Goal: Transaction & Acquisition: Book appointment/travel/reservation

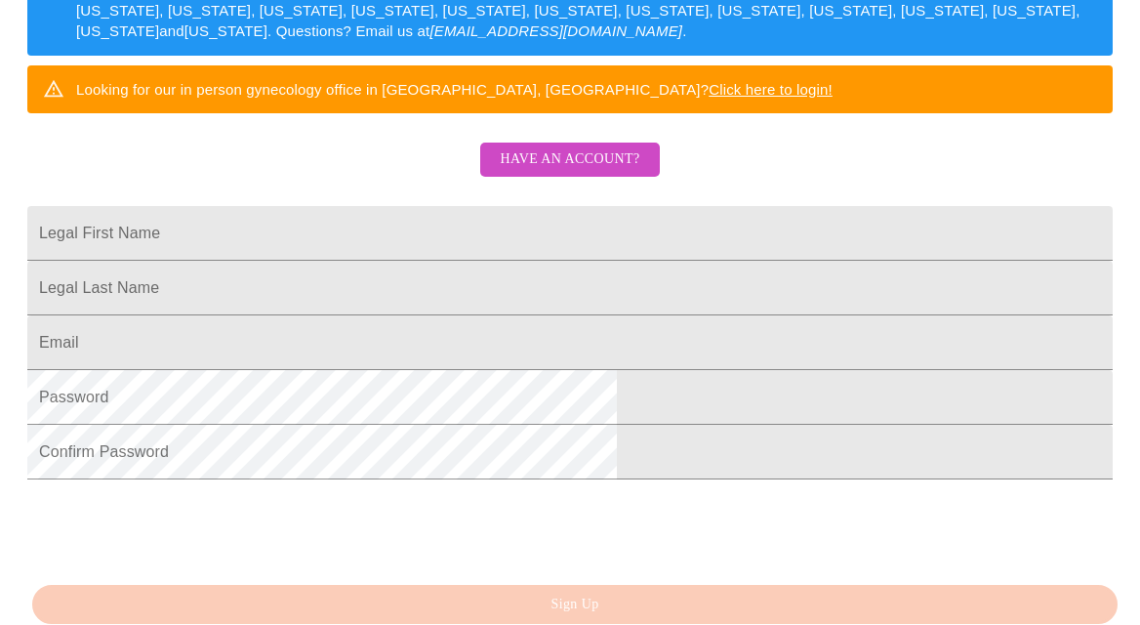
scroll to position [364, 0]
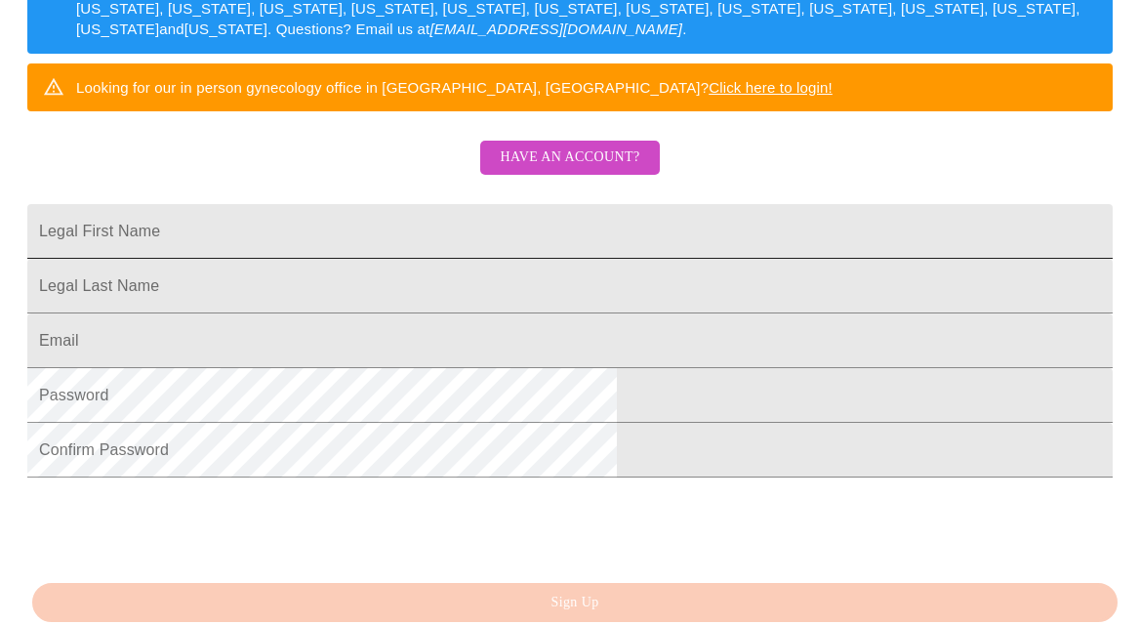
click at [544, 259] on input "Legal First Name" at bounding box center [569, 231] width 1085 height 55
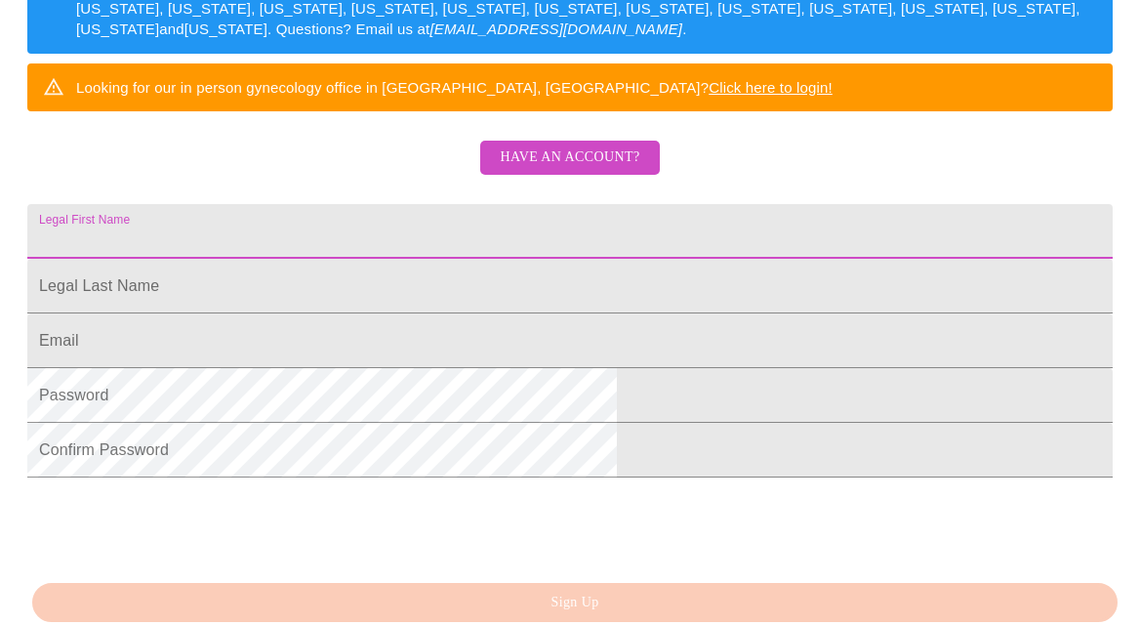
click at [612, 259] on input "Legal First Name" at bounding box center [569, 231] width 1085 height 55
click at [233, 226] on div "MyMenopauseRx Sign Up Welcome! We are currently accepting virtual patients from…" at bounding box center [570, 18] width 1124 height 749
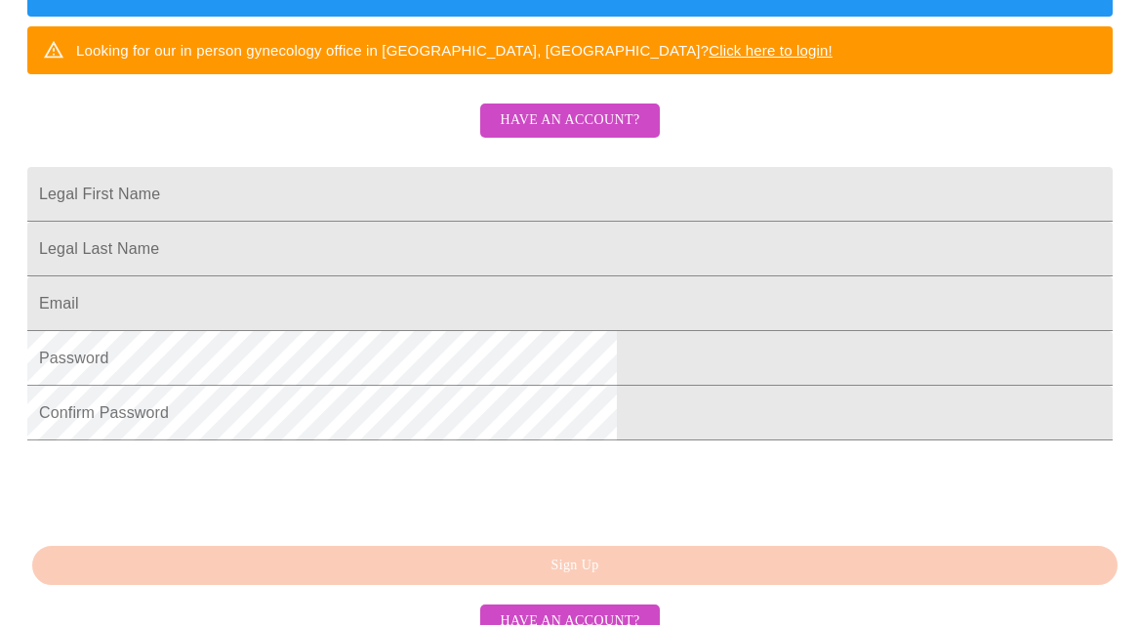
scroll to position [403, 0]
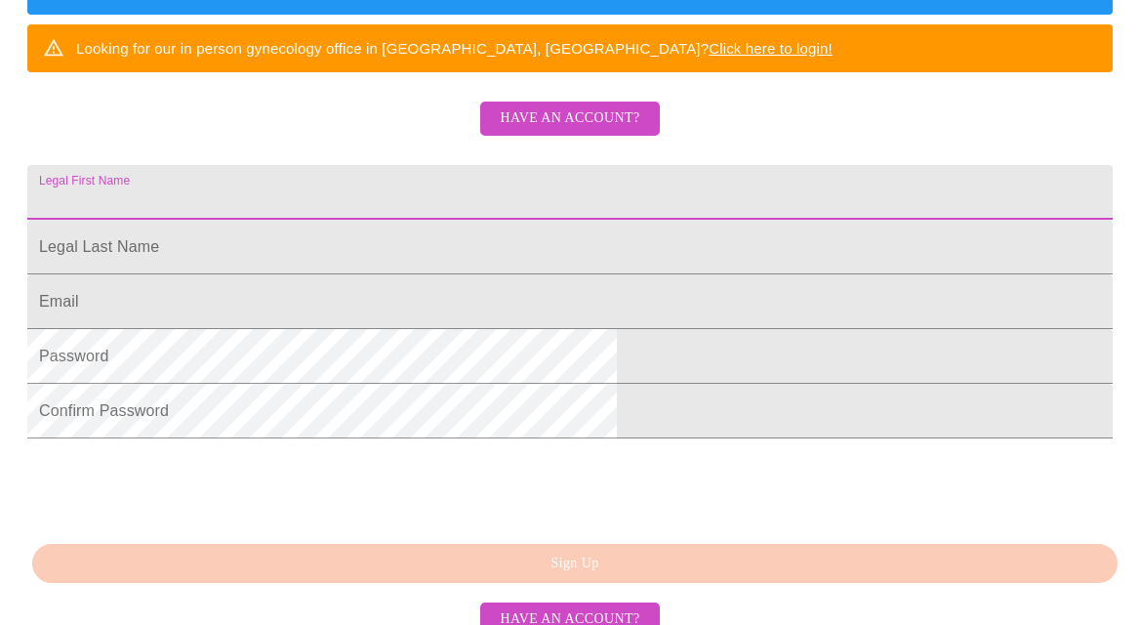
click at [424, 220] on input "Legal First Name" at bounding box center [569, 192] width 1085 height 55
type input "[PERSON_NAME]"
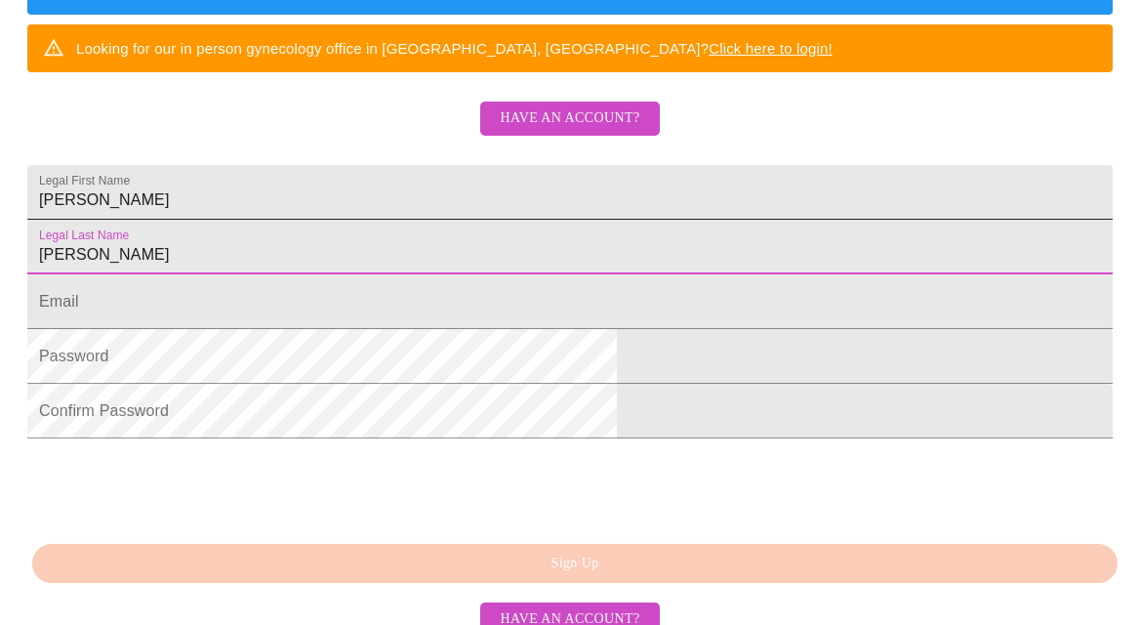
type input "[PERSON_NAME]"
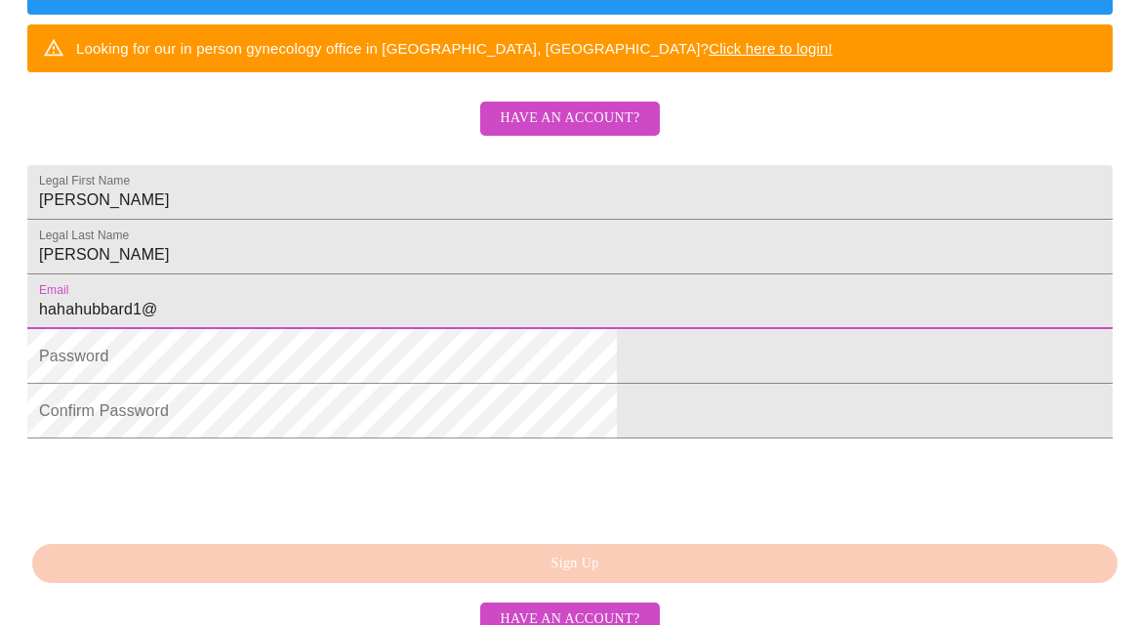
type input "[EMAIL_ADDRESS][DOMAIN_NAME]"
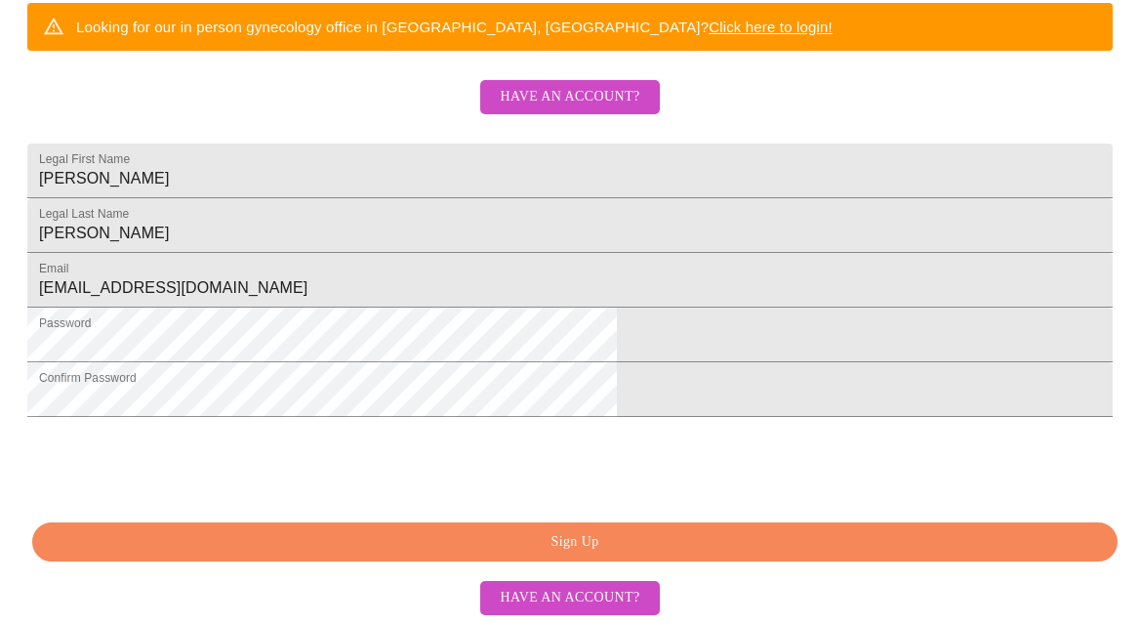
scroll to position [551, 0]
click at [603, 592] on span "Have an account?" at bounding box center [570, 598] width 140 height 24
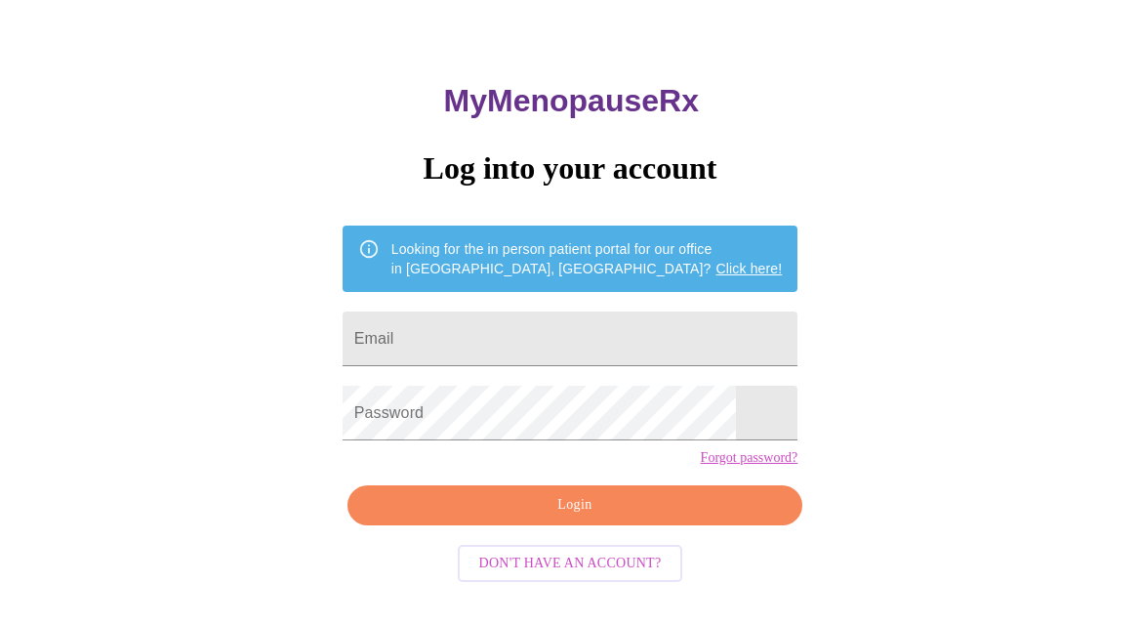
scroll to position [79, 0]
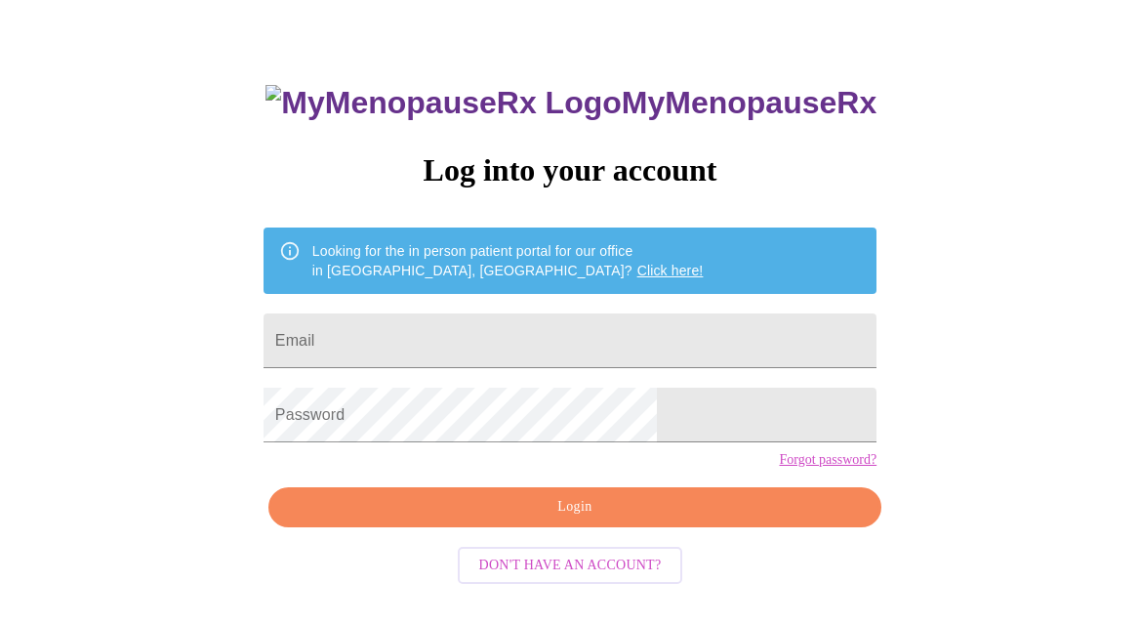
click at [879, 307] on div "MyMenopauseRx Log into your account Looking for the in person patient portal fo…" at bounding box center [570, 303] width 1124 height 749
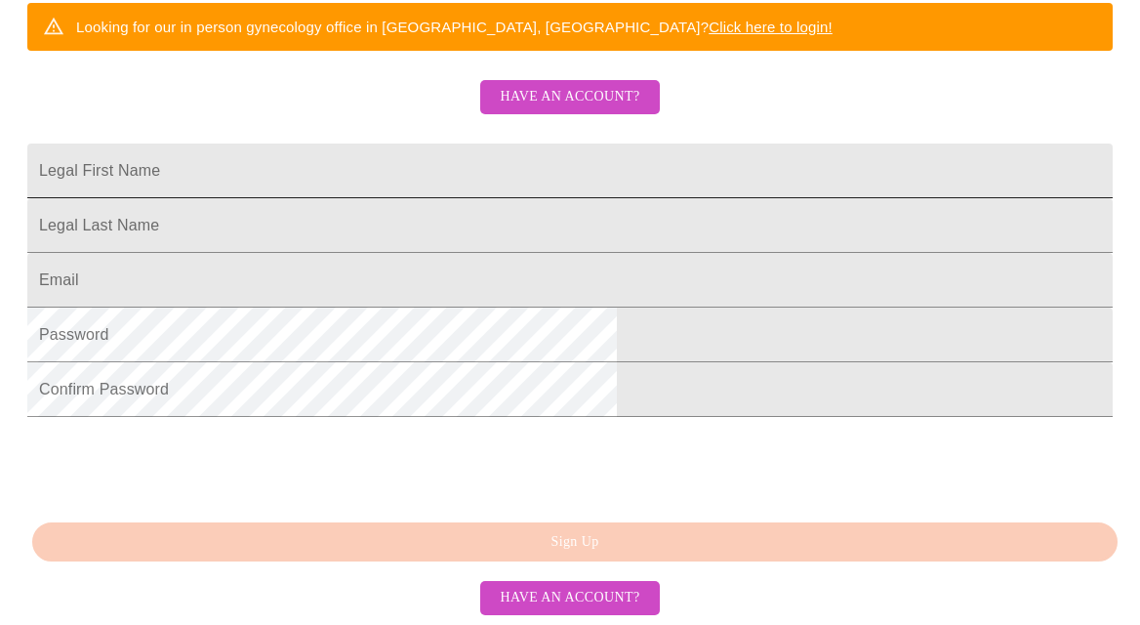
click at [425, 143] on input "Legal First Name" at bounding box center [569, 170] width 1085 height 55
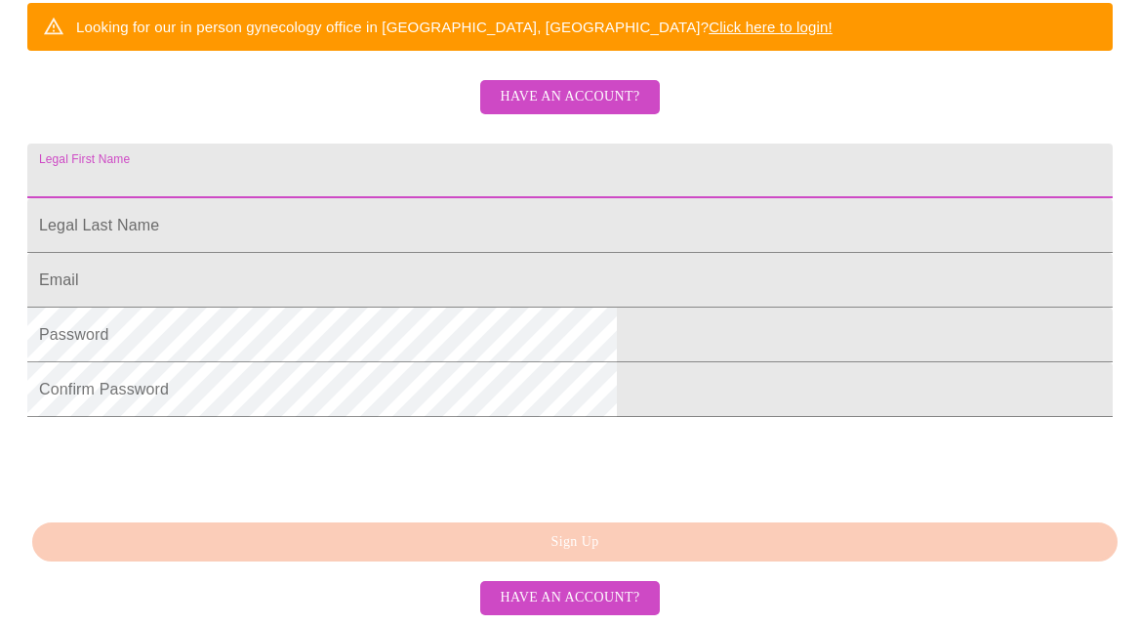
type input "[EMAIL_ADDRESS][DOMAIN_NAME]"
click at [452, 198] on input "Legal First Name" at bounding box center [569, 225] width 1085 height 55
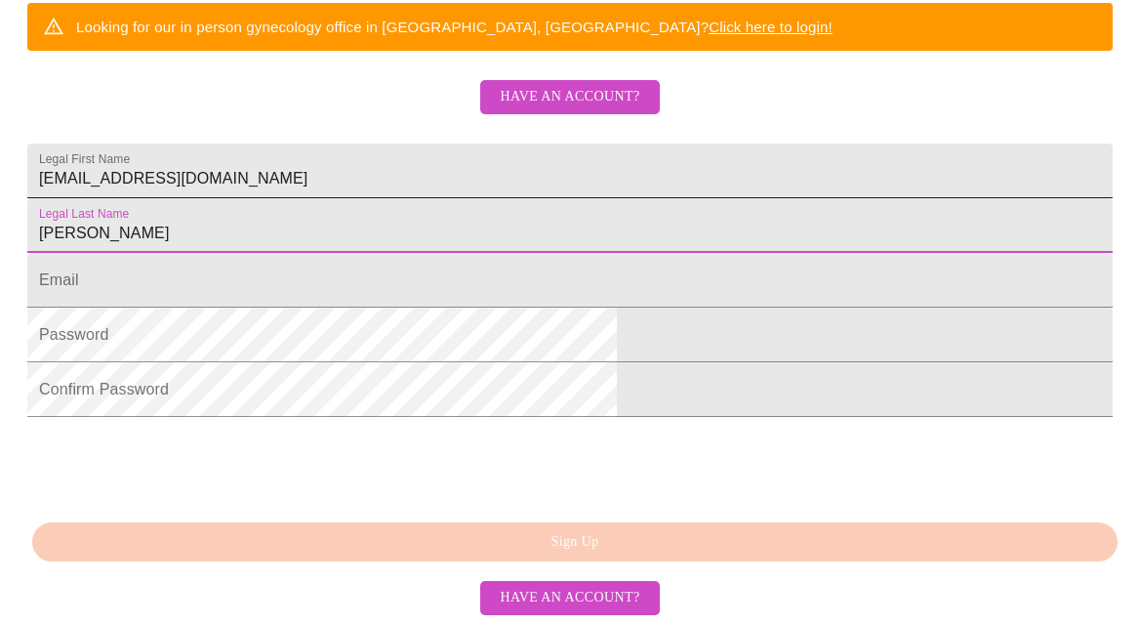
type input "[PERSON_NAME]"
click at [483, 143] on input "[EMAIL_ADDRESS][DOMAIN_NAME]" at bounding box center [569, 170] width 1085 height 55
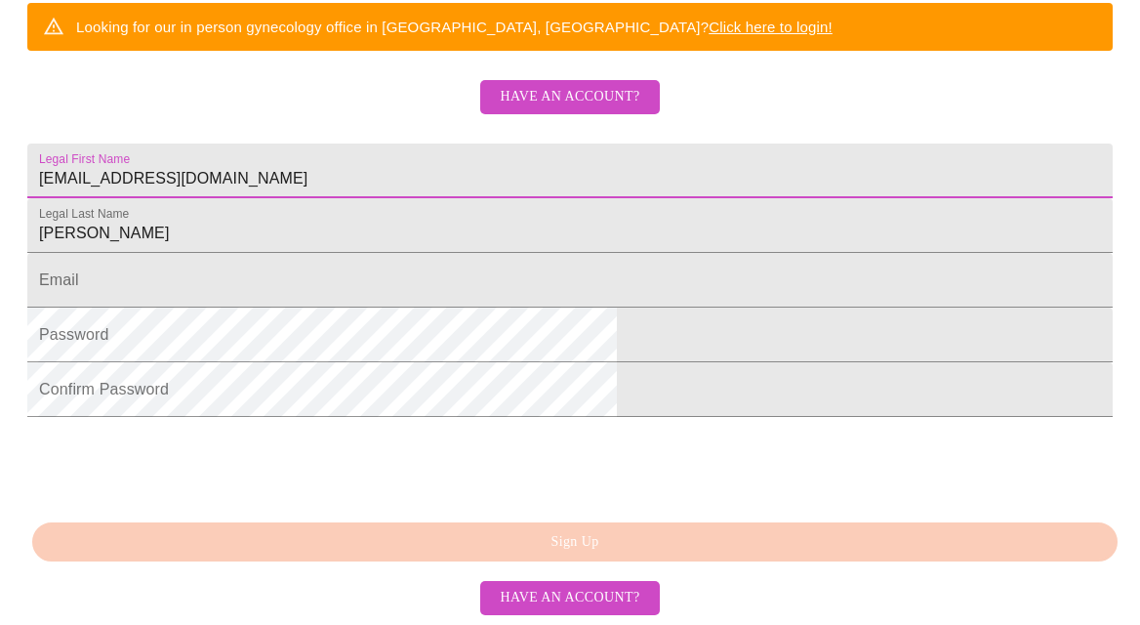
click at [483, 143] on input "[EMAIL_ADDRESS][DOMAIN_NAME]" at bounding box center [569, 170] width 1085 height 55
type input "[PERSON_NAME]"
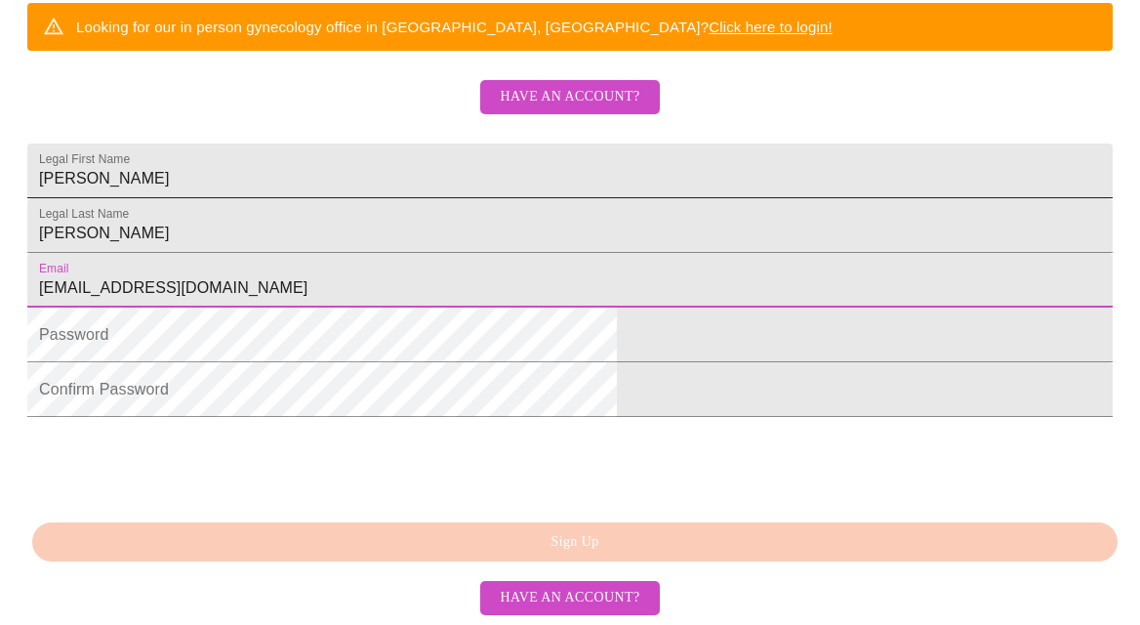
type input "[EMAIL_ADDRESS][DOMAIN_NAME]"
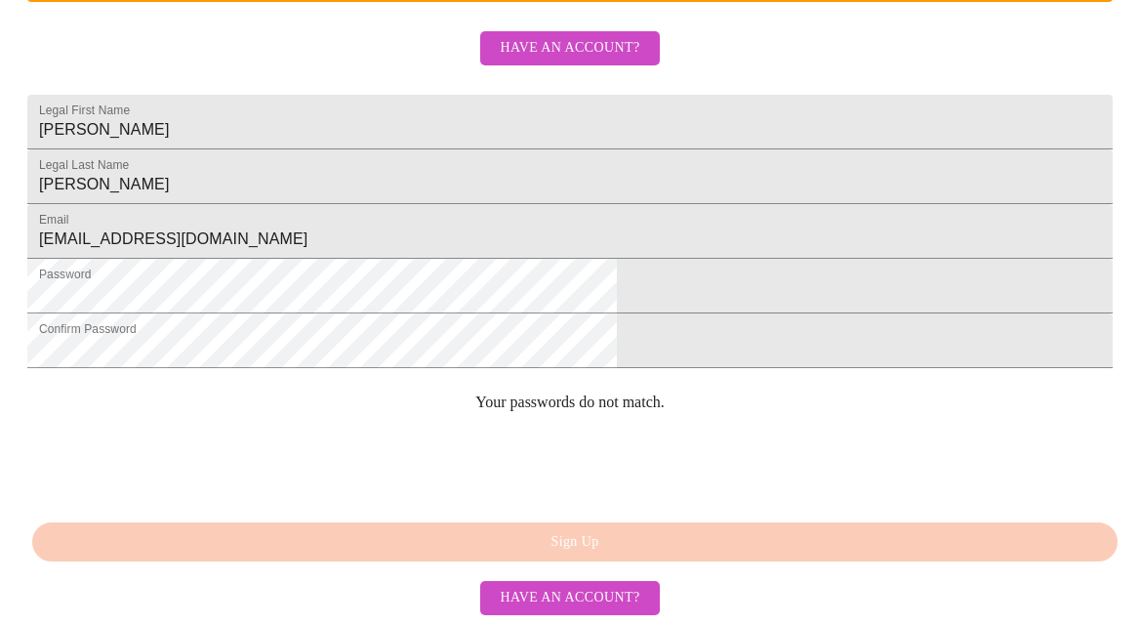
scroll to position [594, 0]
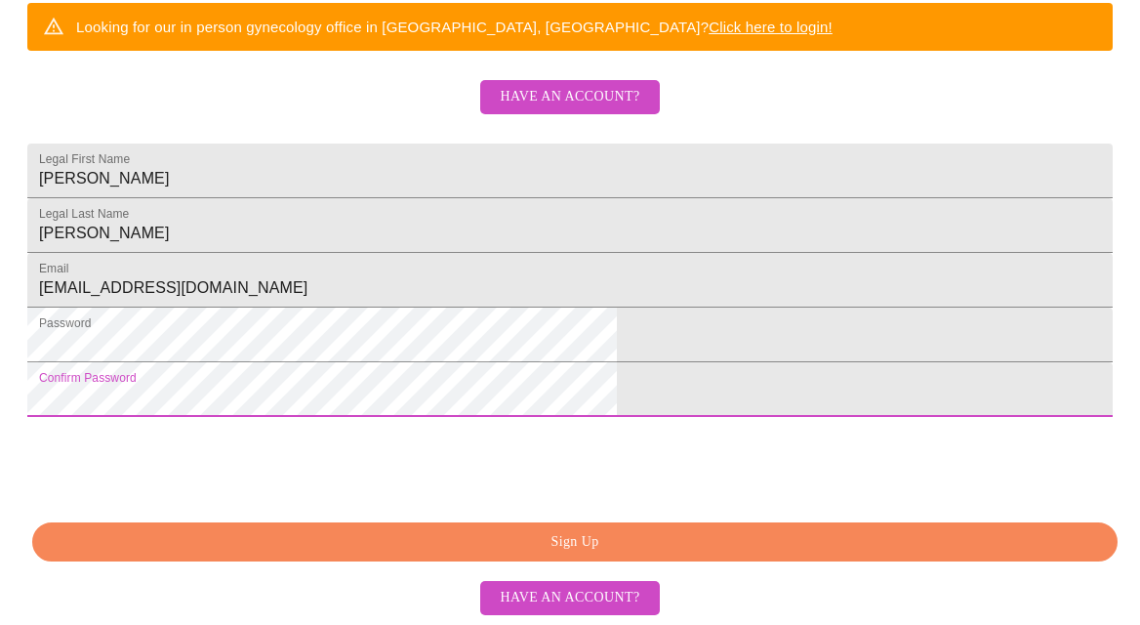
scroll to position [551, 0]
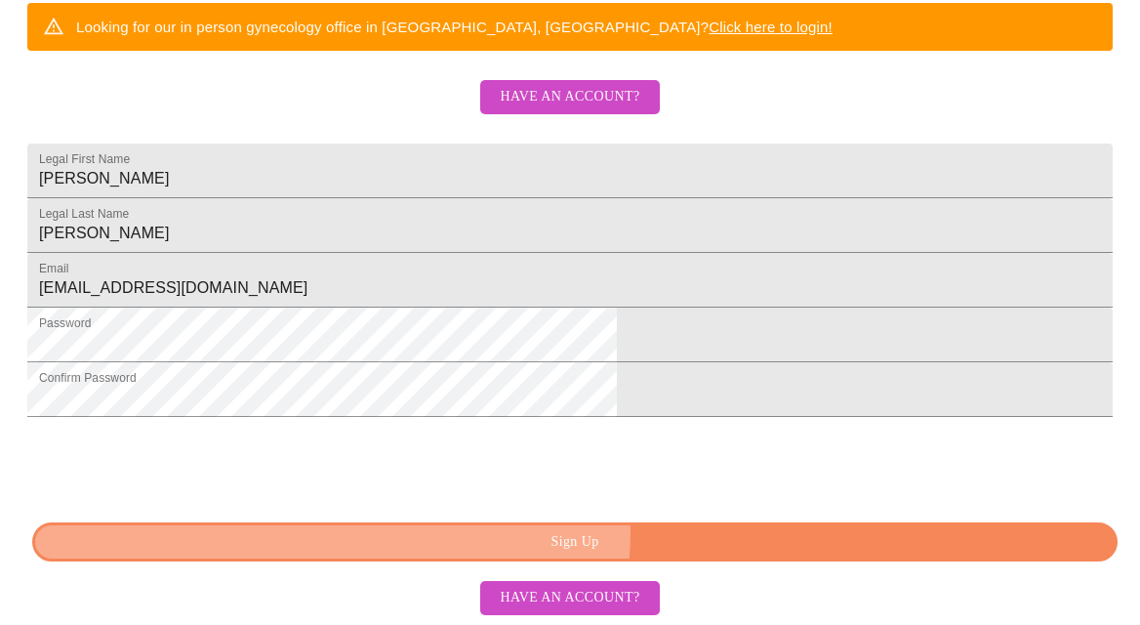
click at [579, 534] on span "Sign Up" at bounding box center [575, 542] width 1040 height 24
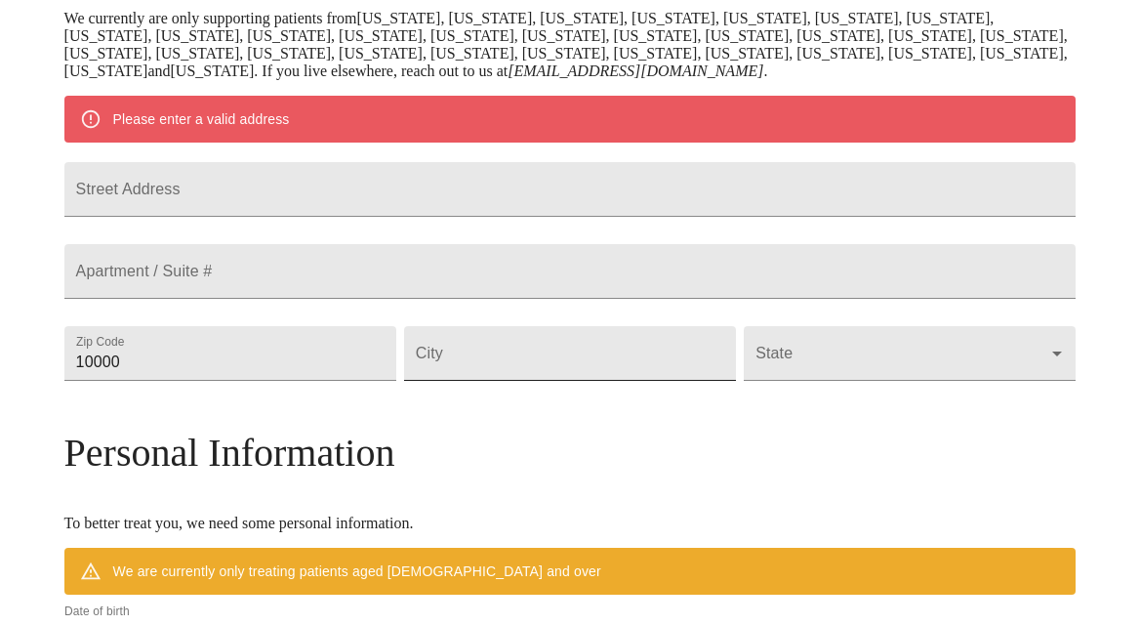
scroll to position [403, 0]
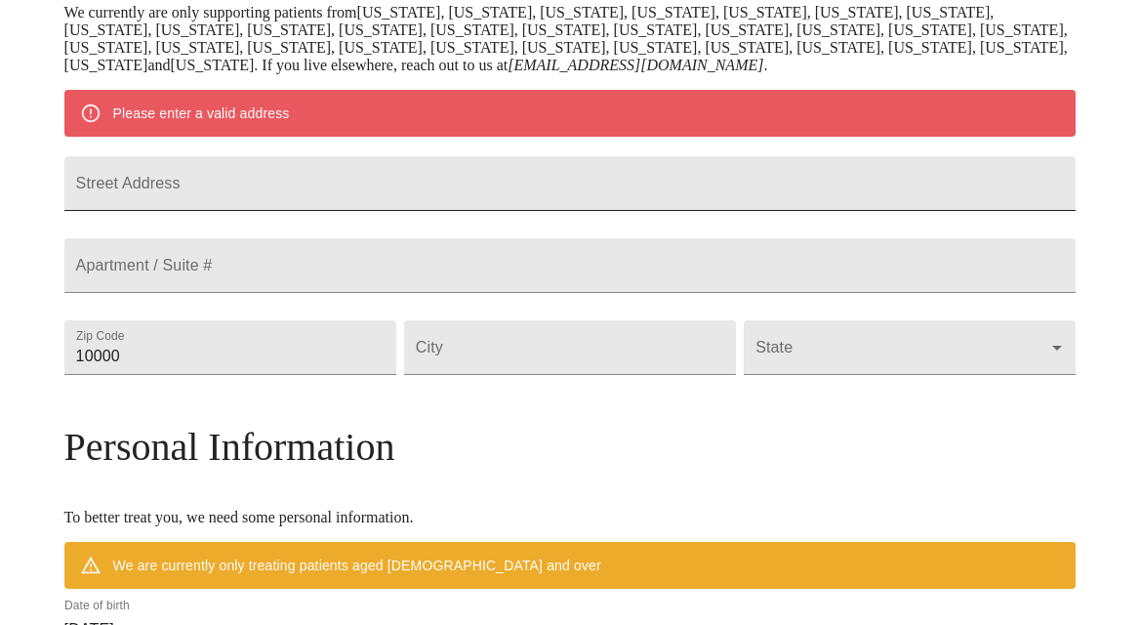
click at [488, 211] on input "Street Address" at bounding box center [570, 183] width 1012 height 55
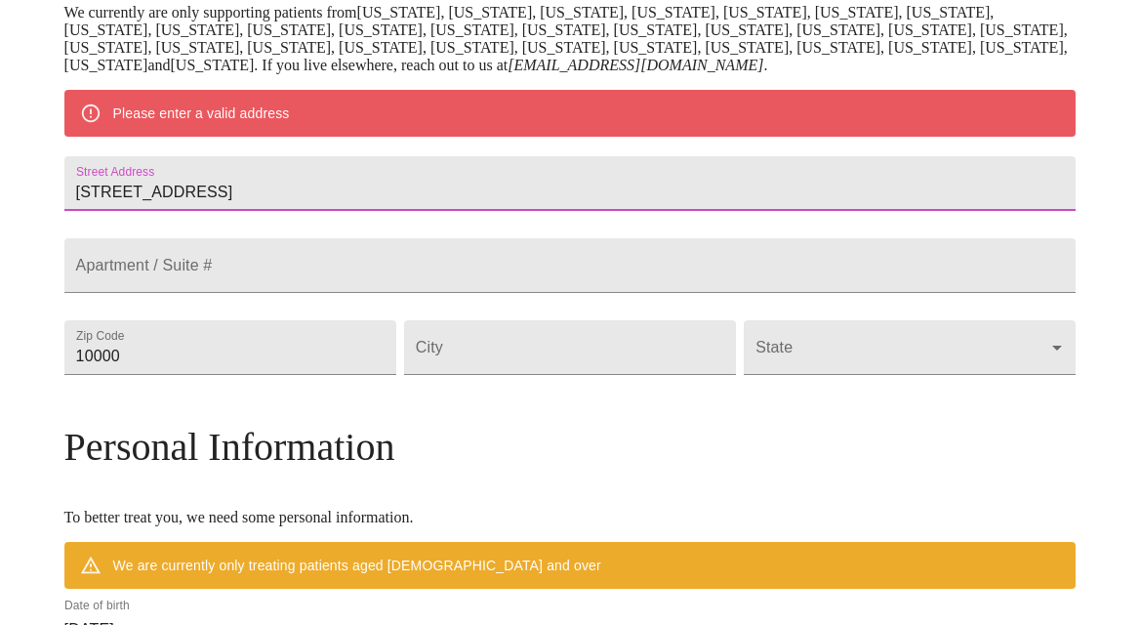
type input "[STREET_ADDRESS]"
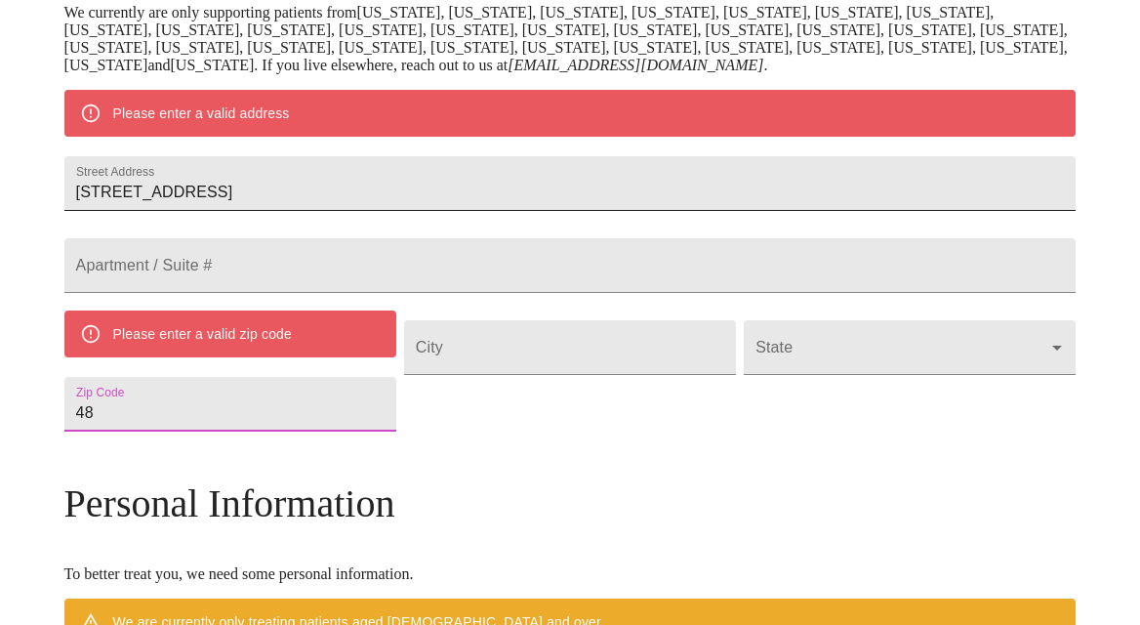
type input "4"
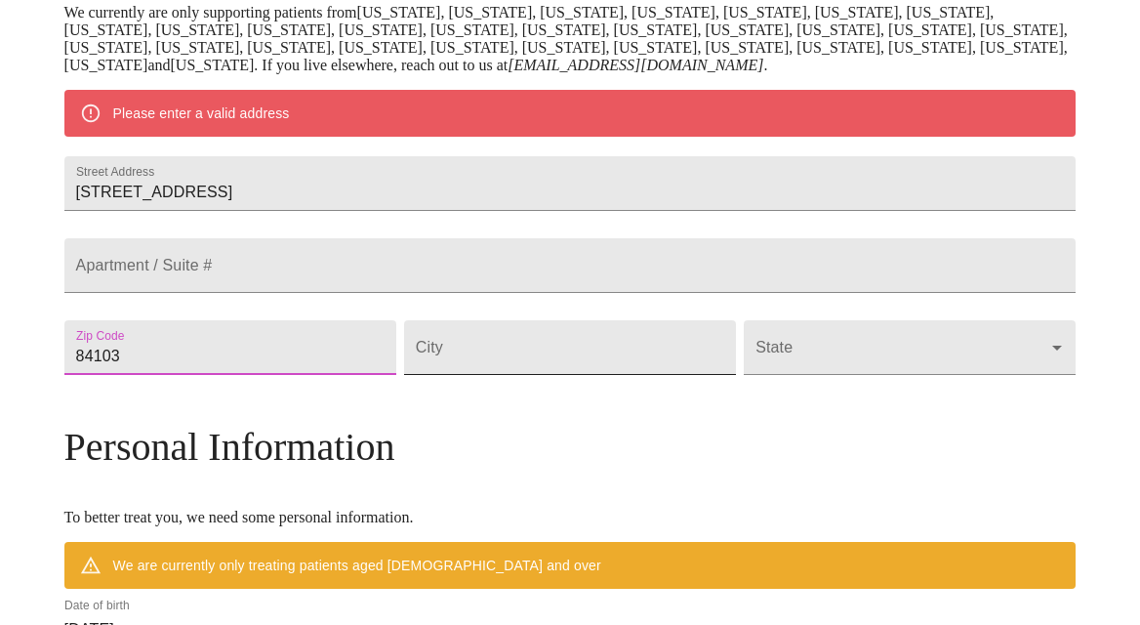
type input "84103"
click at [585, 375] on input "Street Address" at bounding box center [570, 347] width 332 height 55
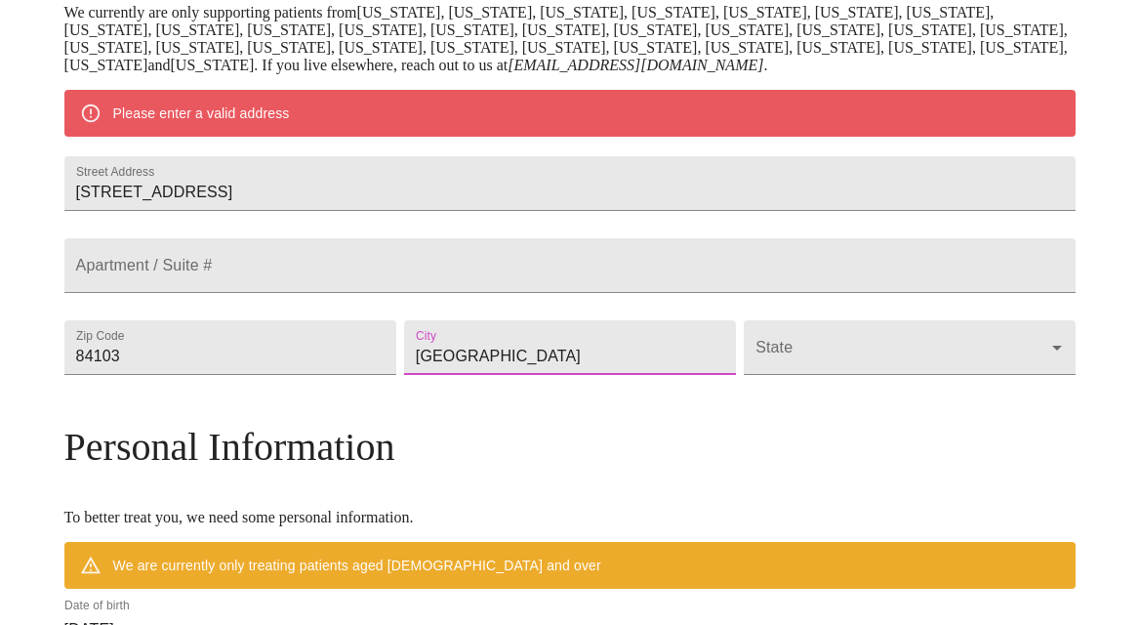
type input "[GEOGRAPHIC_DATA]"
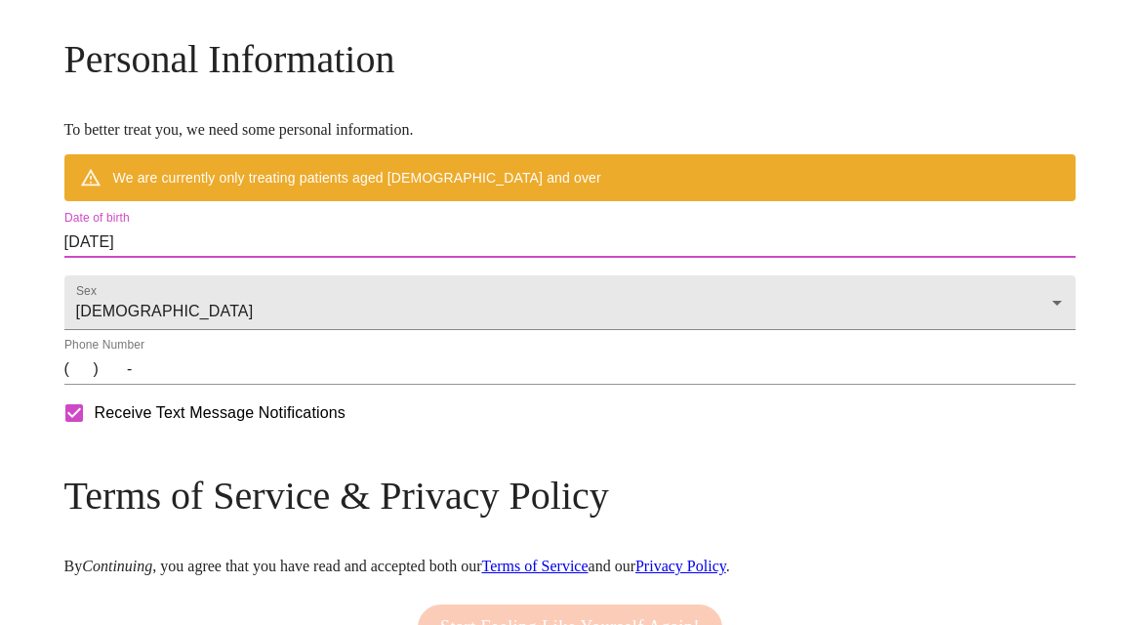
drag, startPoint x: 207, startPoint y: 452, endPoint x: 208, endPoint y: 436, distance: 15.6
click at [207, 384] on input "(   )    -" at bounding box center [570, 368] width 1012 height 31
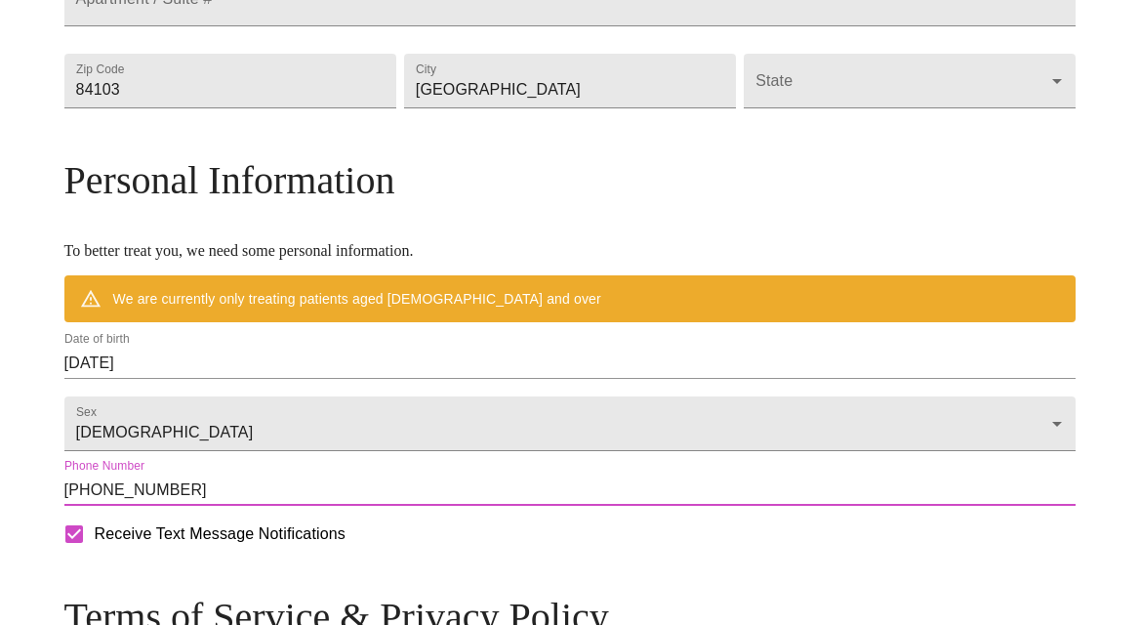
scroll to position [662, 0]
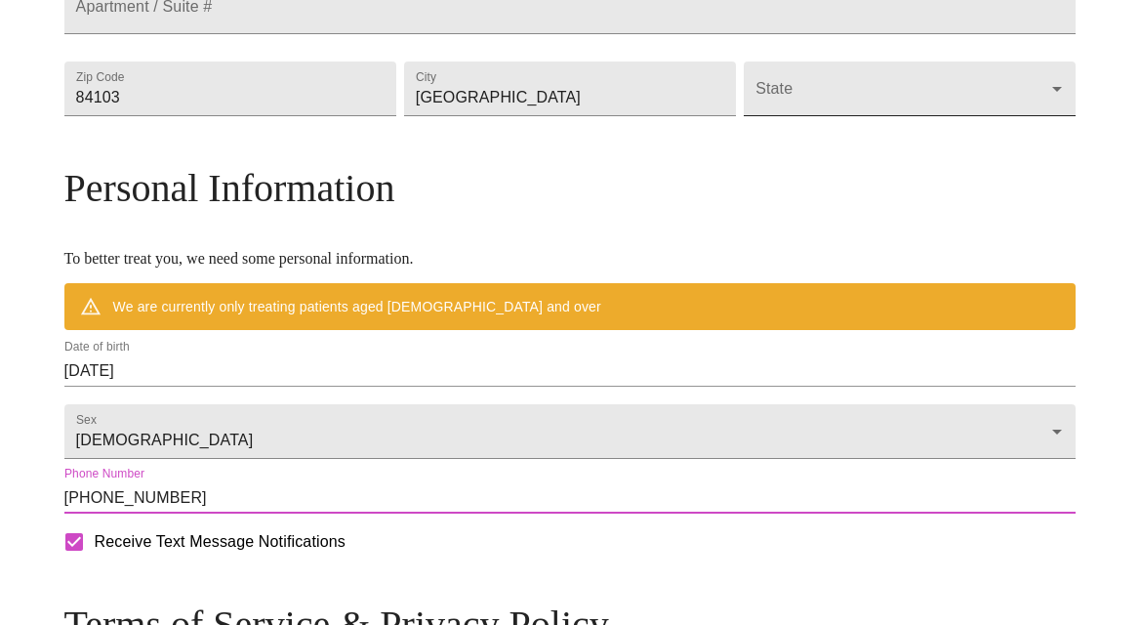
type input "[PHONE_NUMBER]"
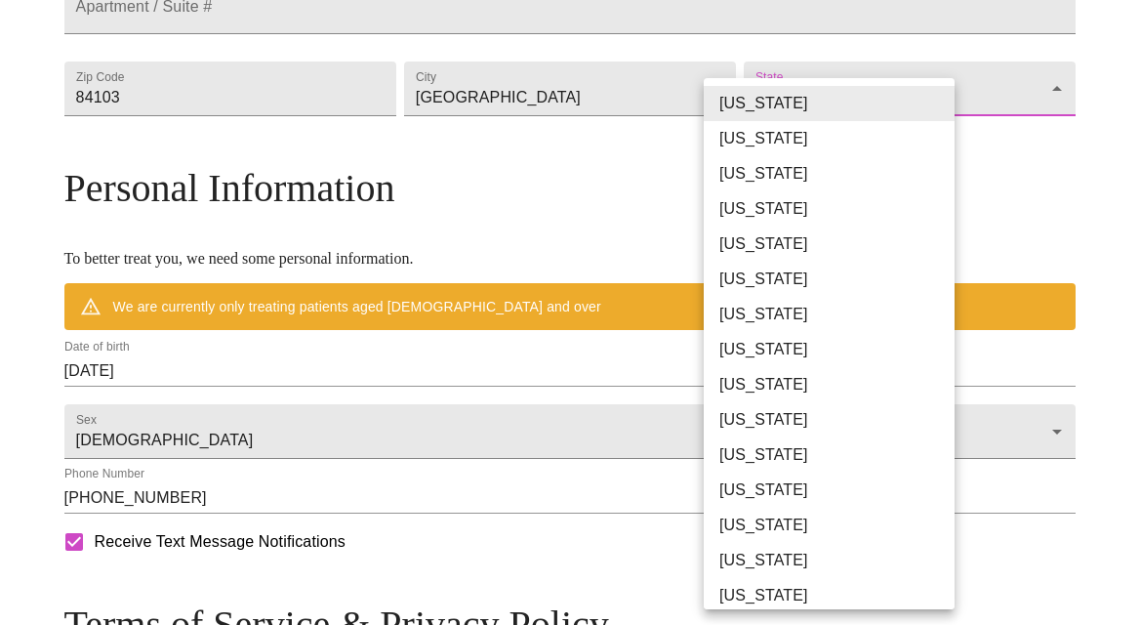
click at [764, 172] on body "MyMenopauseRx Welcome to MyMenopauseRx Since it's your first time here, you'll …" at bounding box center [570, 115] width 1124 height 1539
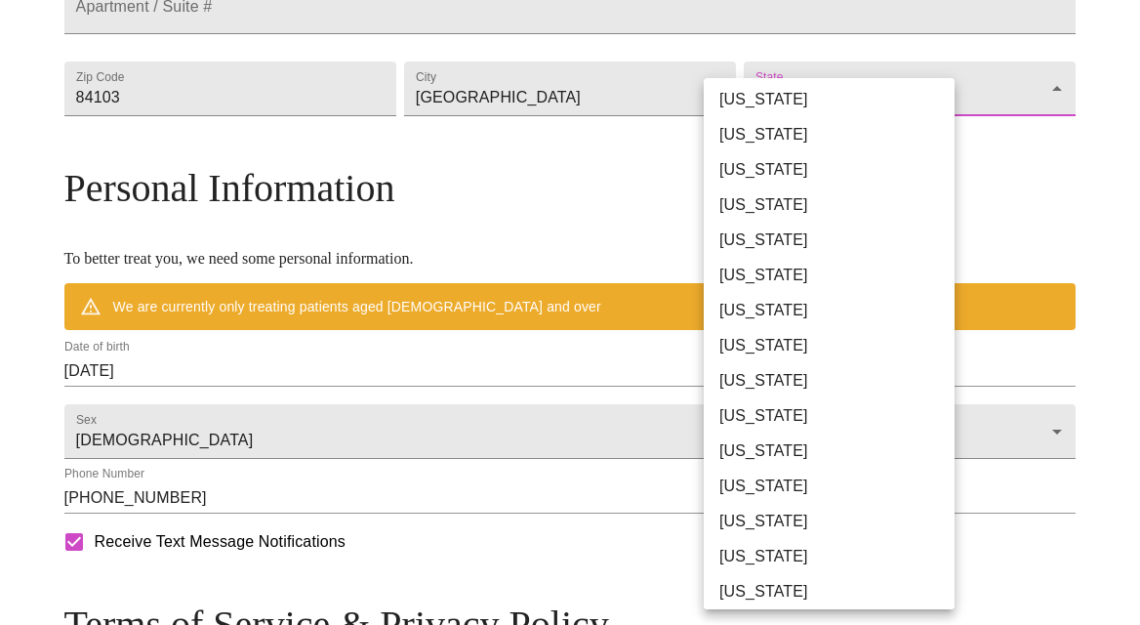
scroll to position [1241, 0]
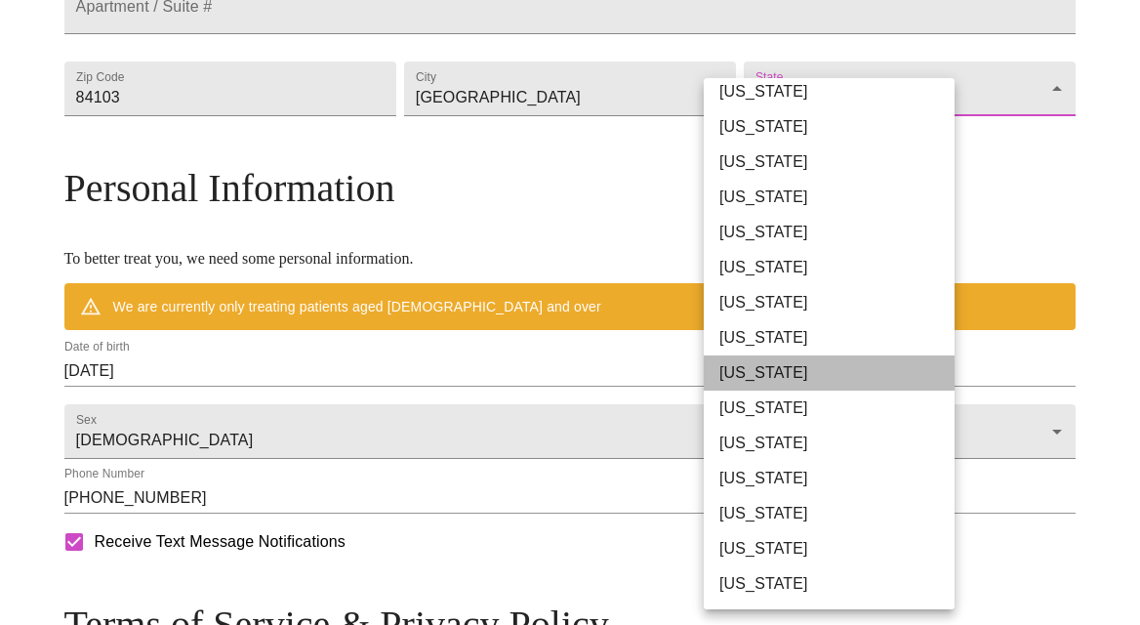
click at [760, 376] on li "[US_STATE]" at bounding box center [829, 372] width 251 height 35
type input "[US_STATE]"
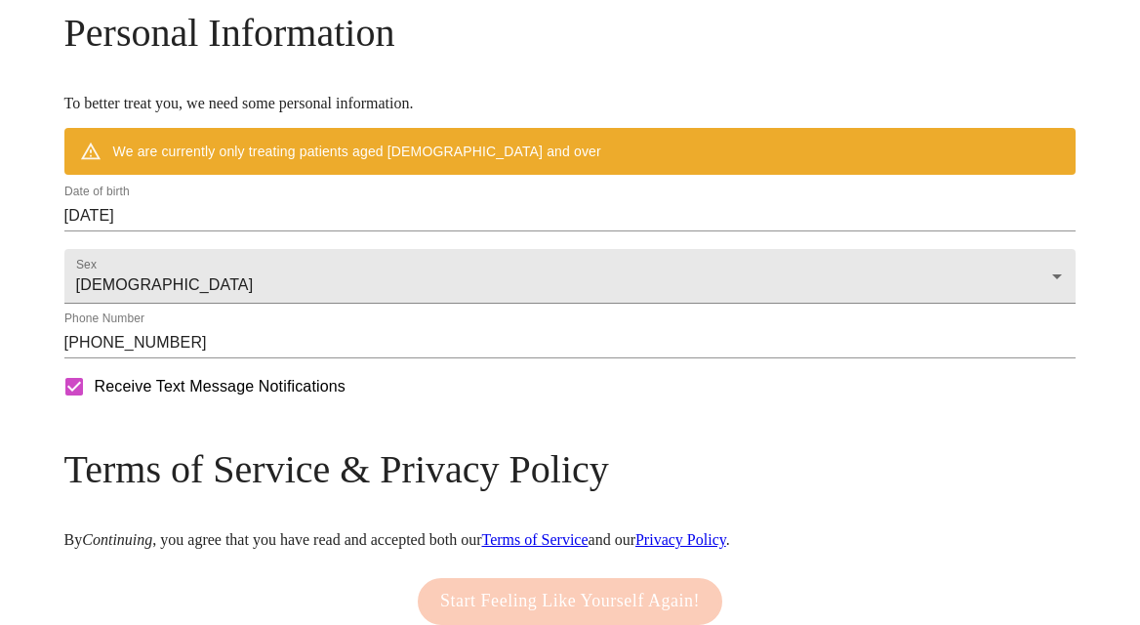
scroll to position [763, 0]
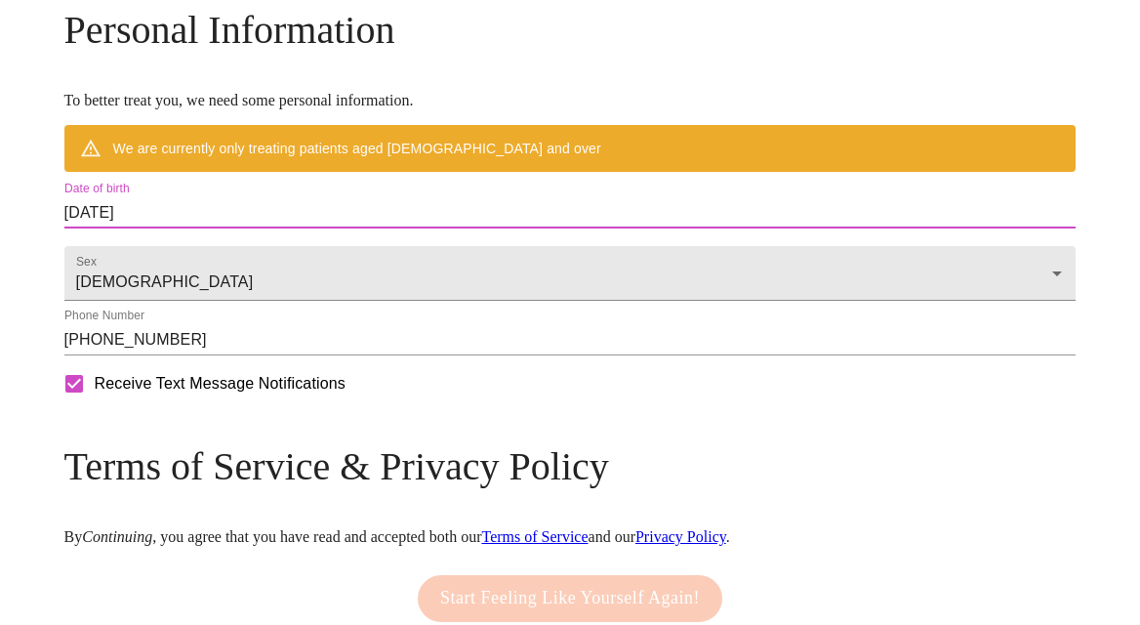
drag, startPoint x: 291, startPoint y: 285, endPoint x: 168, endPoint y: 282, distance: 123.0
click at [222, 228] on input "[DATE]" at bounding box center [570, 212] width 1012 height 31
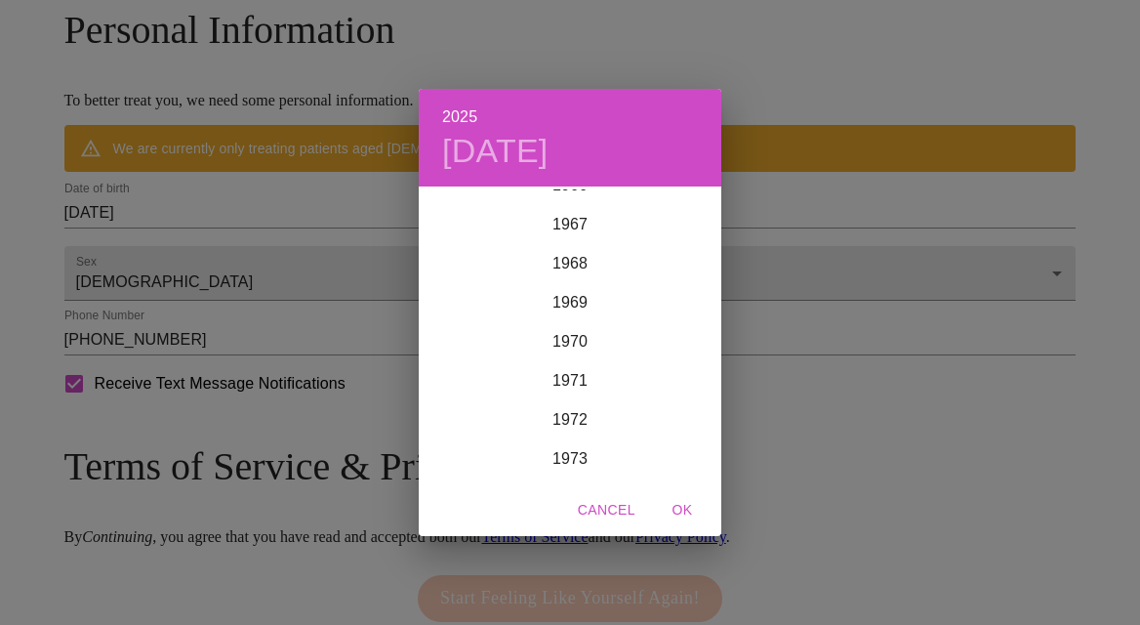
scroll to position [2640, 0]
click at [578, 295] on div "1969" at bounding box center [570, 301] width 303 height 39
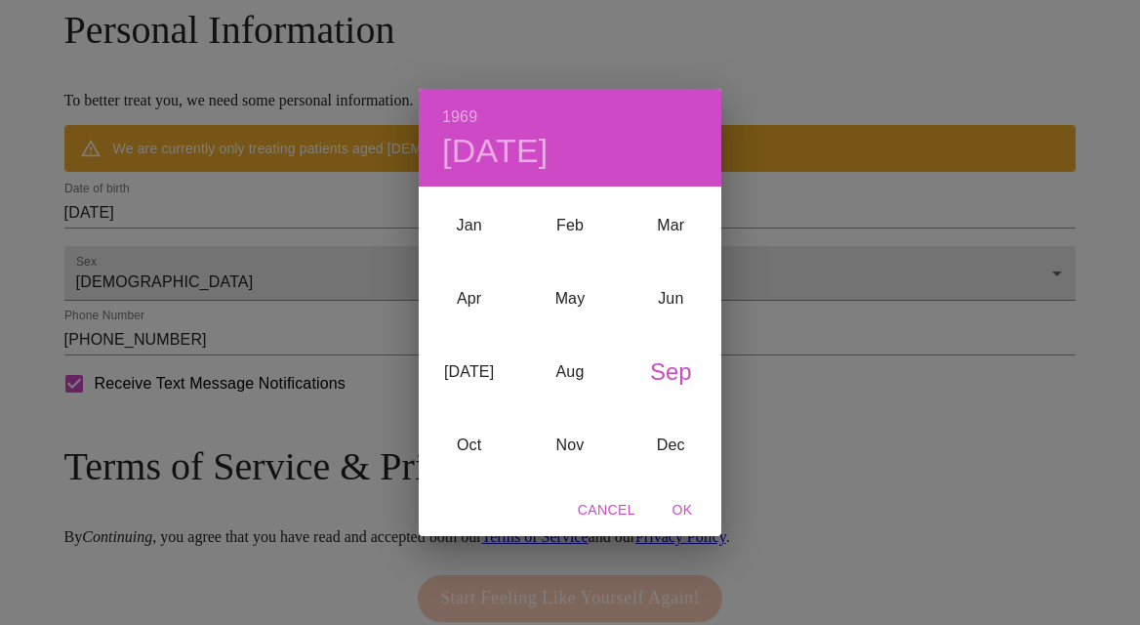
click at [299, 337] on div "1969 [DATE] Jan Feb Mar Apr May Jun [DATE] Aug Sep Oct Nov Dec Cancel OK" at bounding box center [570, 312] width 1140 height 625
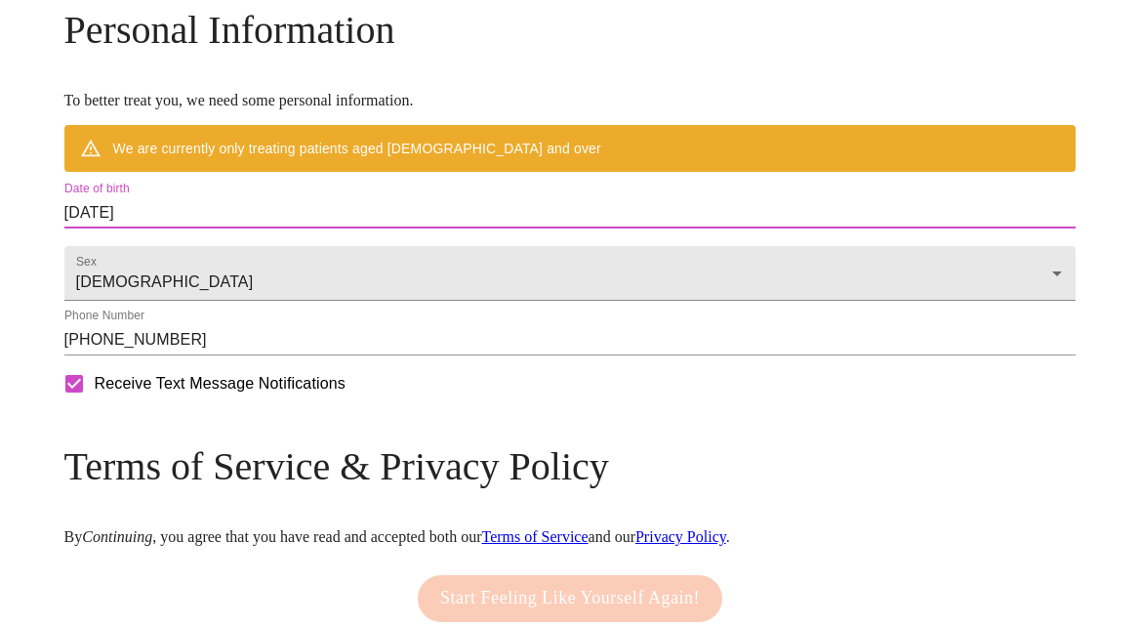
click at [226, 228] on input "[DATE]" at bounding box center [570, 212] width 1012 height 31
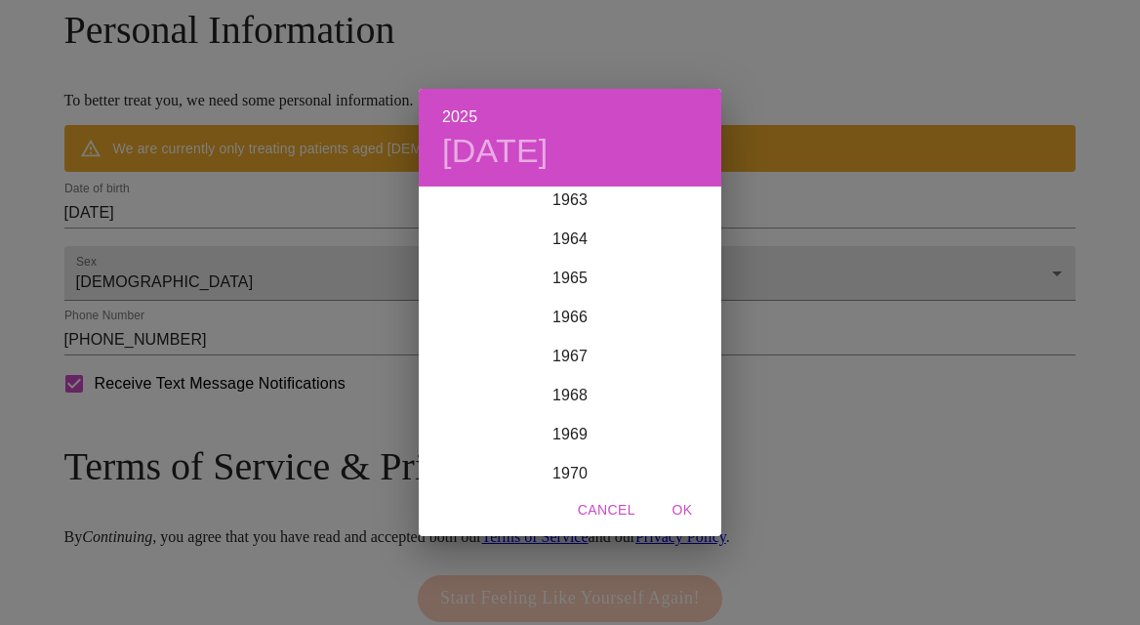
scroll to position [2527, 0]
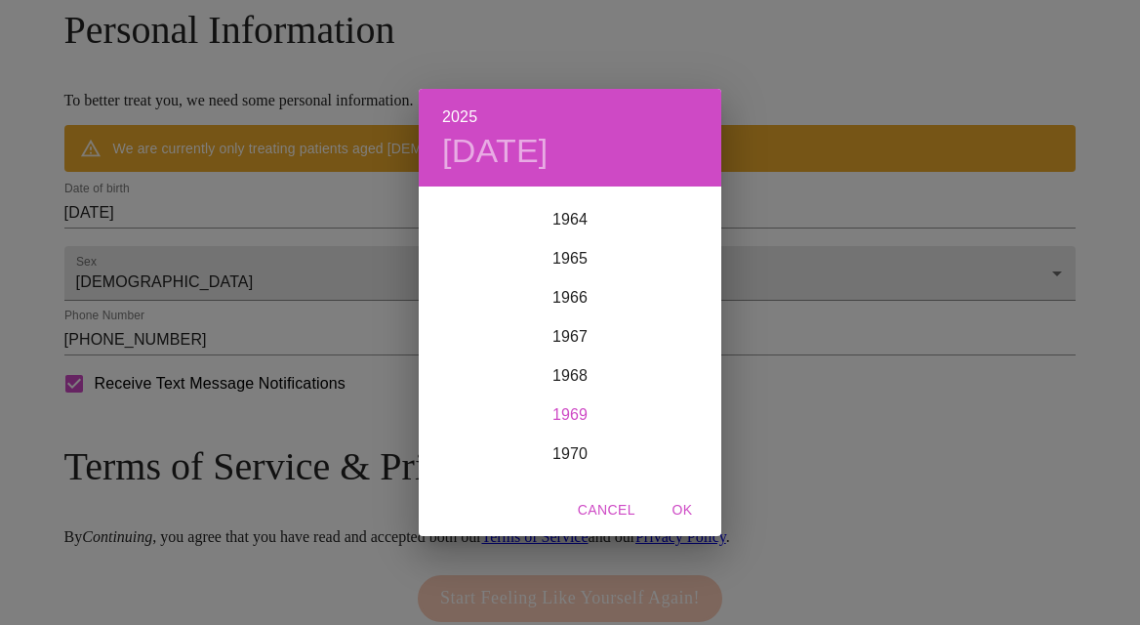
click at [580, 412] on div "1969" at bounding box center [570, 414] width 303 height 39
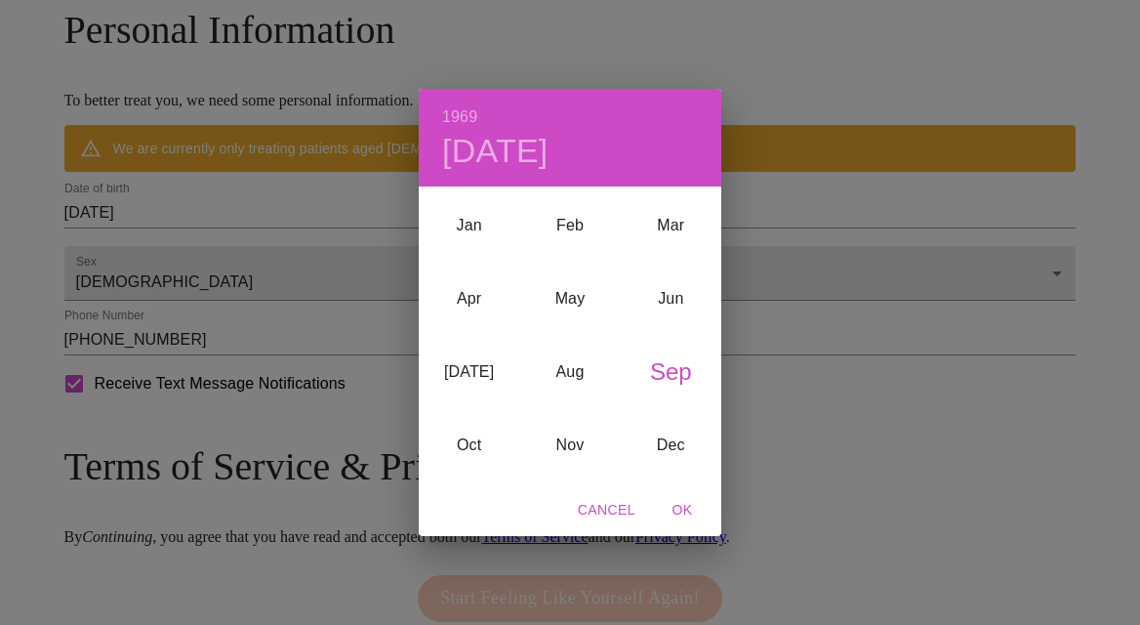
click at [683, 367] on div "Sep" at bounding box center [671, 372] width 101 height 73
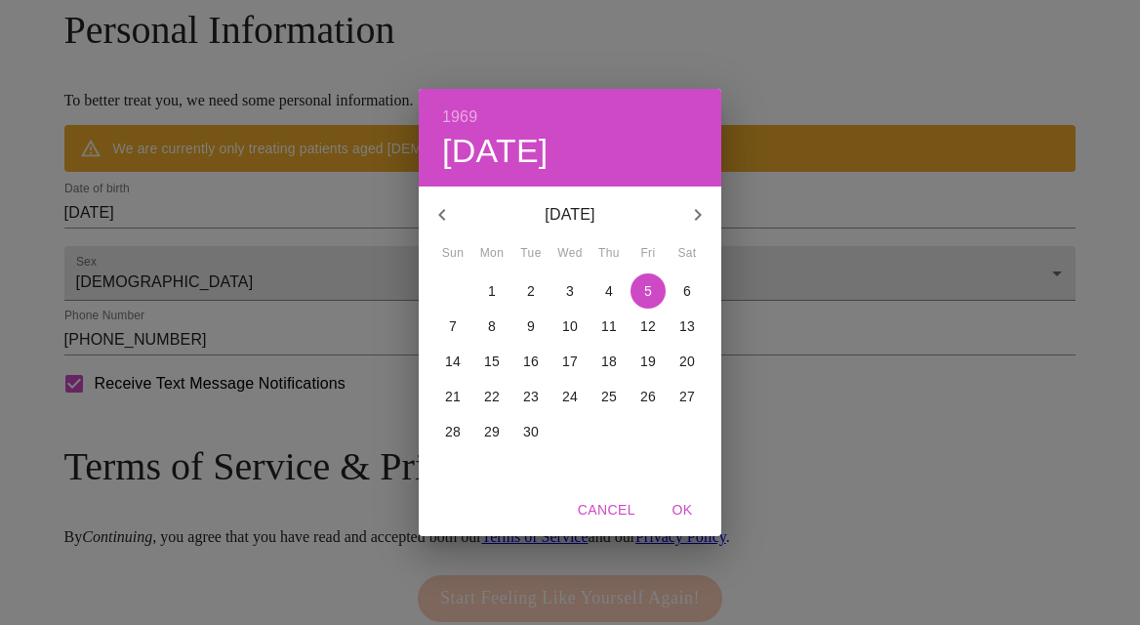
click at [567, 283] on p "3" at bounding box center [570, 291] width 8 height 20
click at [687, 506] on span "OK" at bounding box center [682, 510] width 47 height 24
type input "[DATE]"
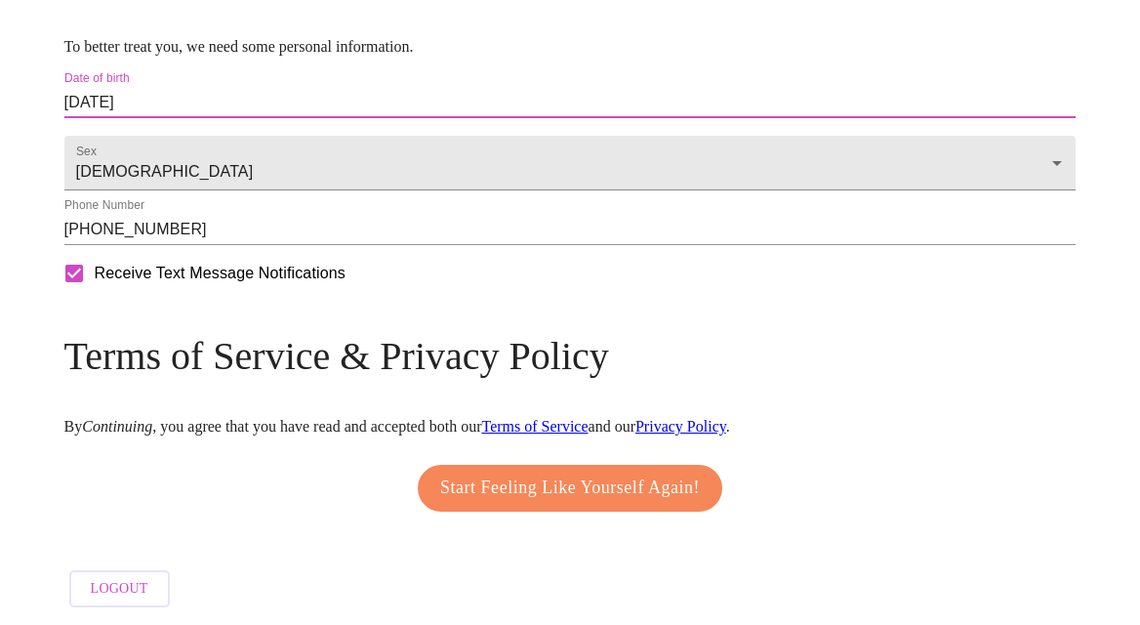
scroll to position [899, 0]
click at [533, 472] on span "Start Feeling Like Yourself Again!" at bounding box center [570, 487] width 260 height 31
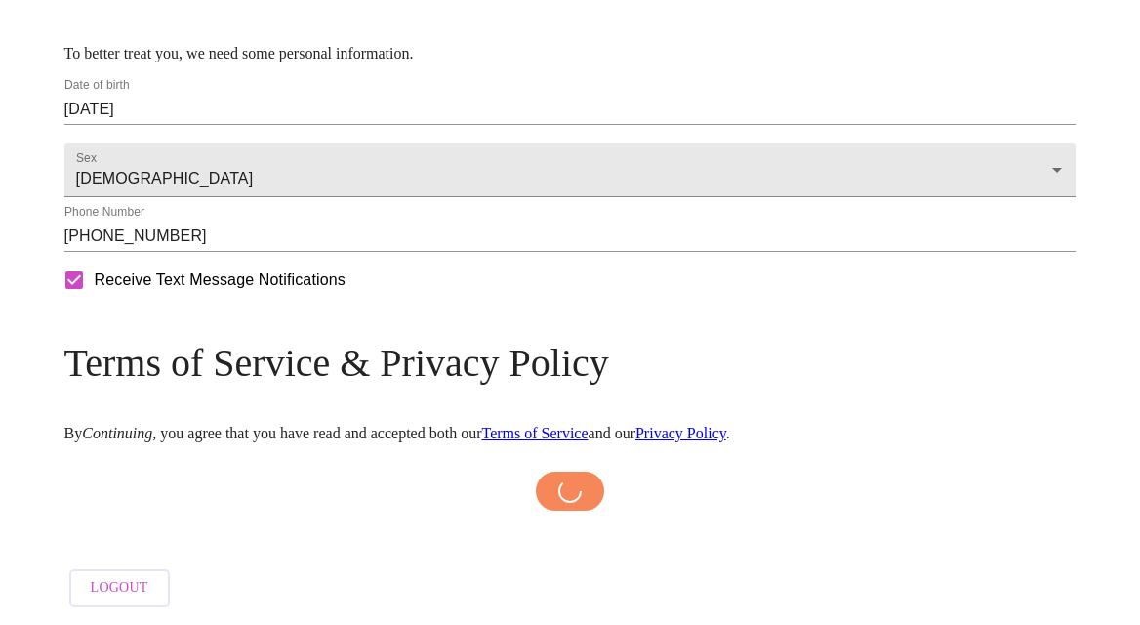
scroll to position [891, 0]
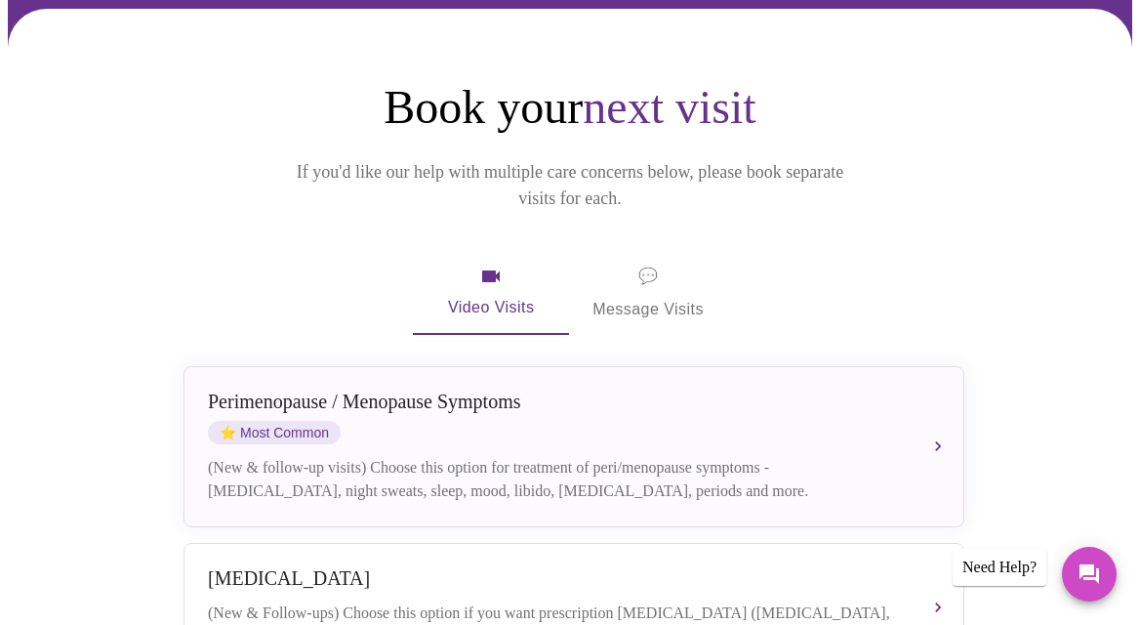
scroll to position [186, 0]
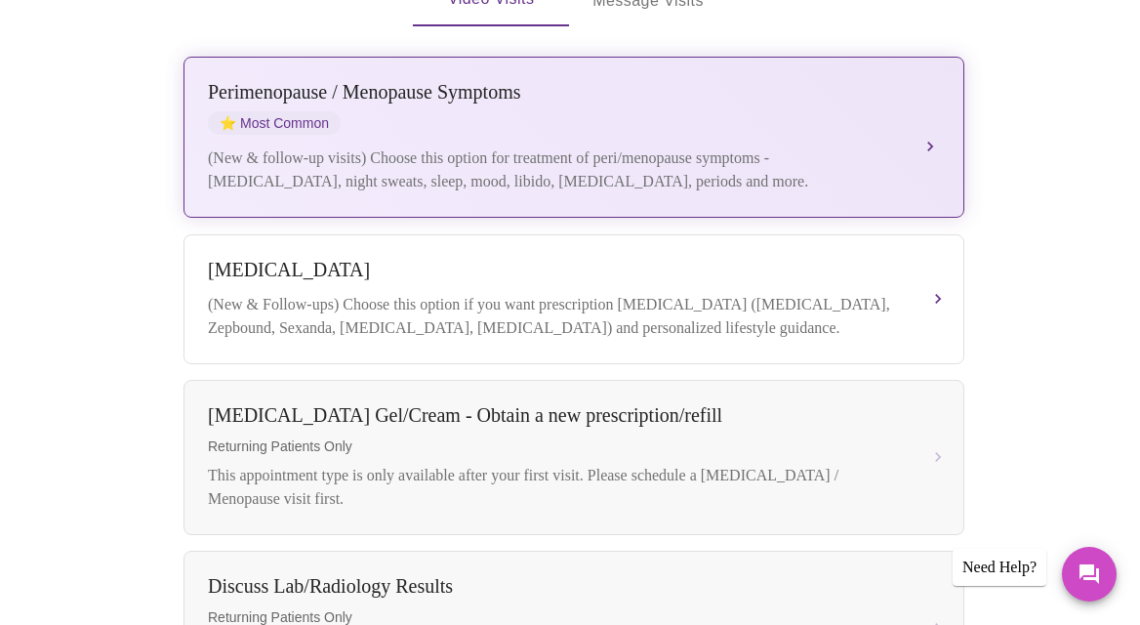
click at [452, 115] on div "[MEDICAL_DATA] / Menopause Symptoms ⭐ Most Common (New & follow-up visits) Choo…" at bounding box center [574, 137] width 732 height 112
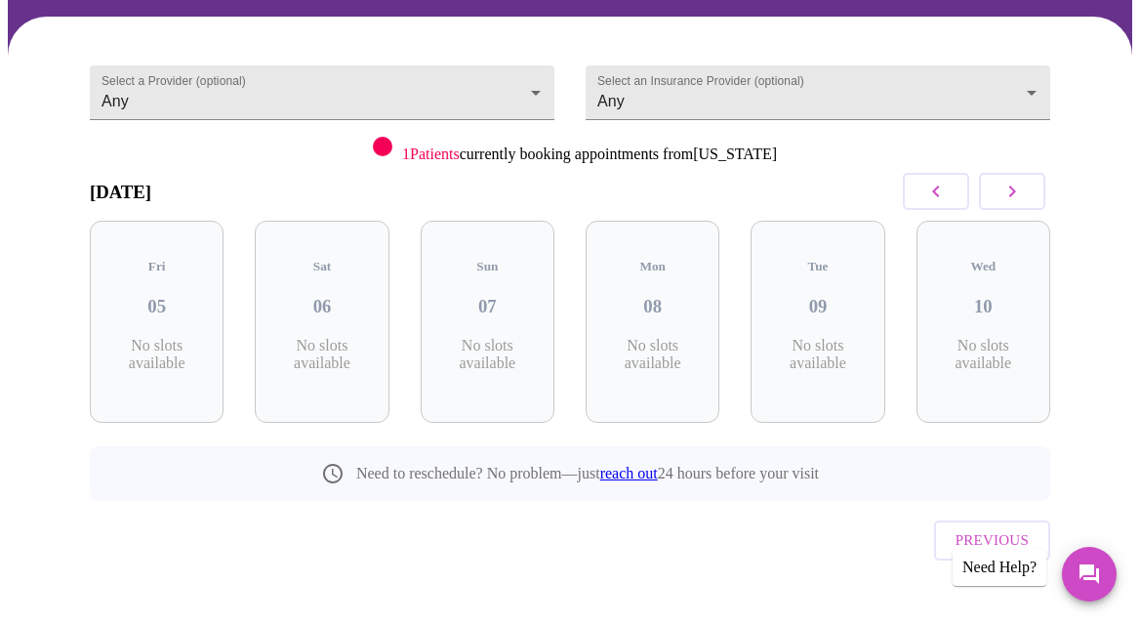
click at [1022, 193] on icon "button" at bounding box center [1011, 191] width 23 height 23
click at [1022, 194] on icon "button" at bounding box center [1011, 191] width 23 height 23
click at [948, 190] on icon "button" at bounding box center [935, 191] width 23 height 23
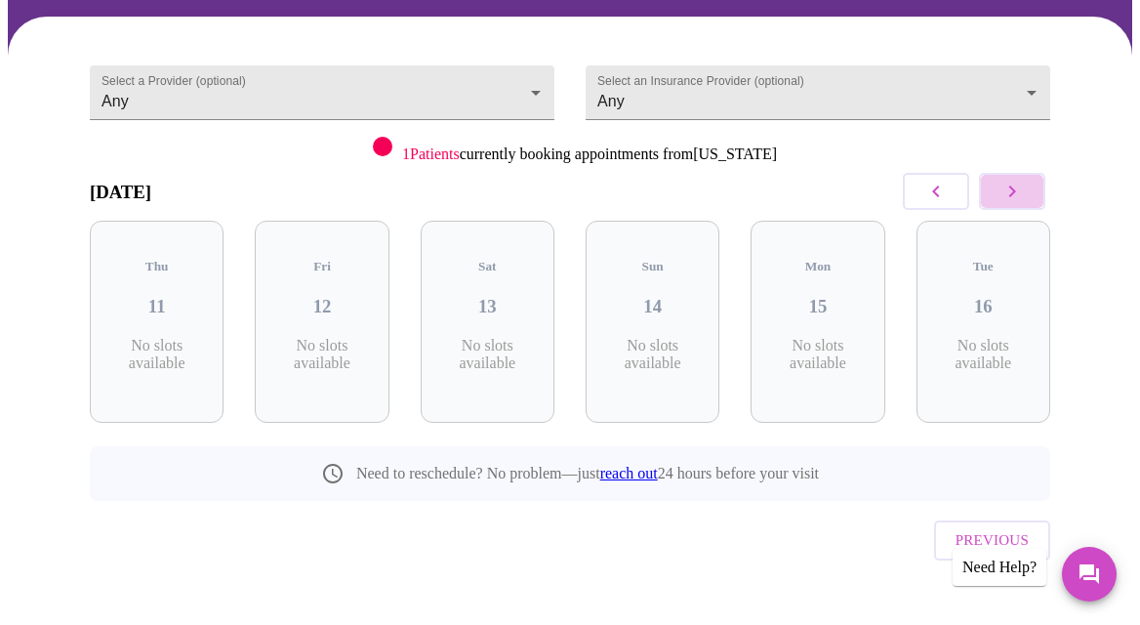
click at [1016, 194] on icon "button" at bounding box center [1012, 191] width 7 height 12
click at [948, 184] on icon "button" at bounding box center [935, 191] width 23 height 23
click at [1010, 189] on icon "button" at bounding box center [1011, 191] width 23 height 23
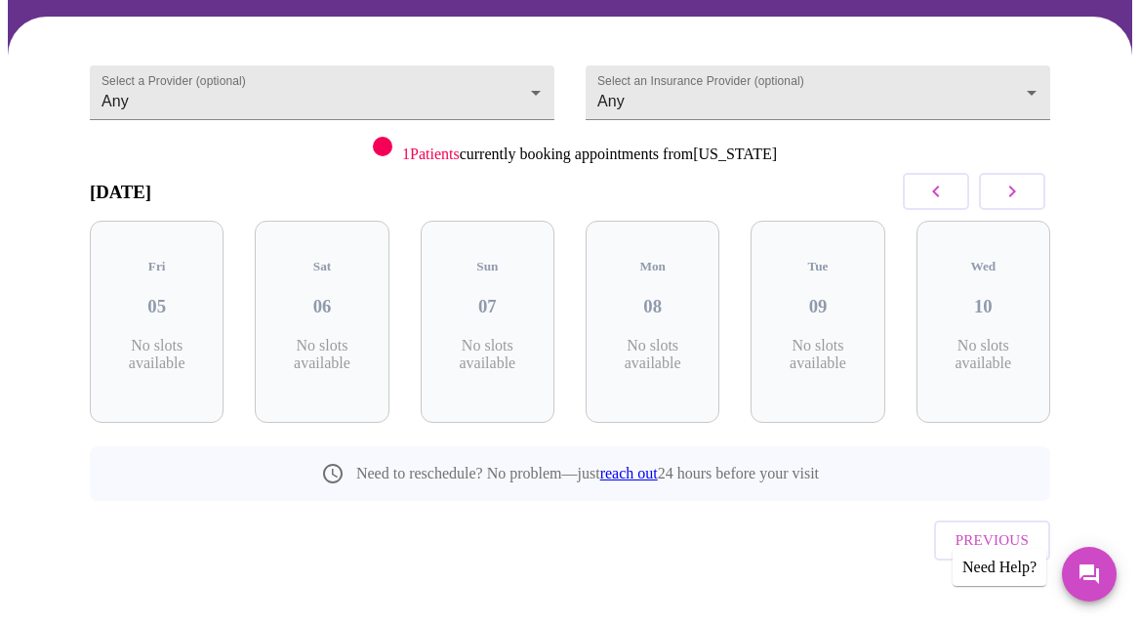
click at [1010, 189] on icon "button" at bounding box center [1011, 191] width 23 height 23
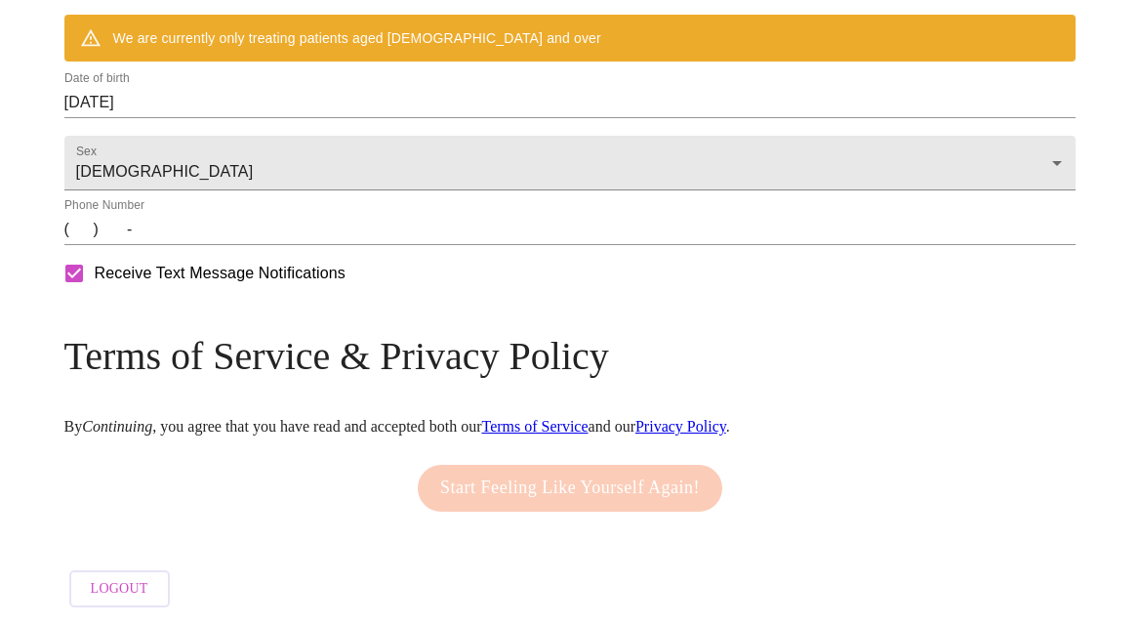
scroll to position [995, 0]
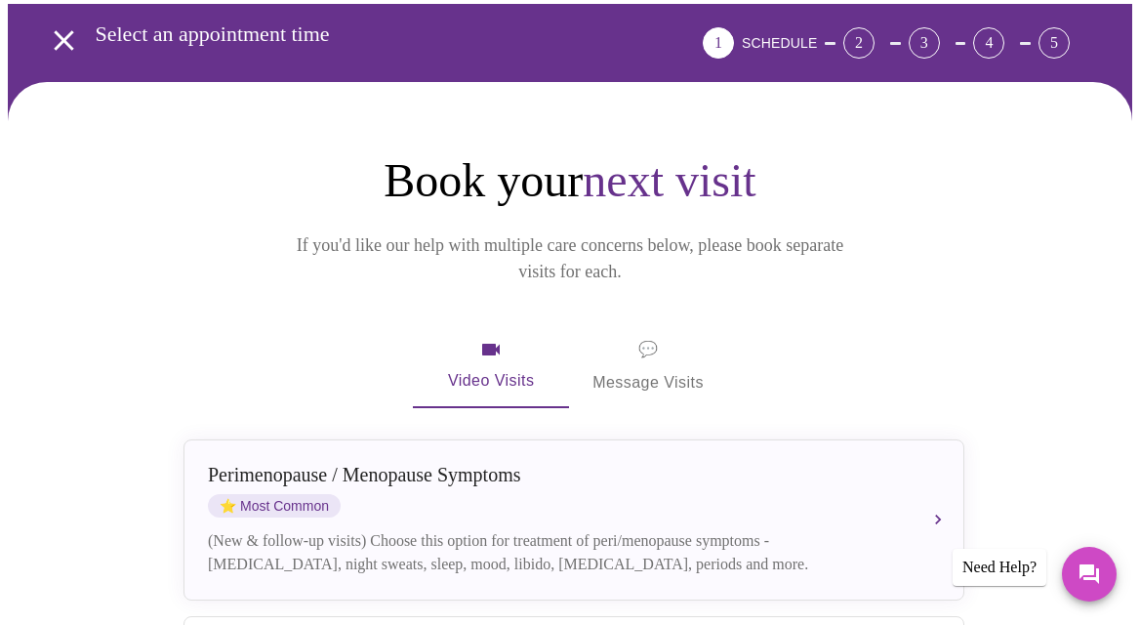
scroll to position [177, 0]
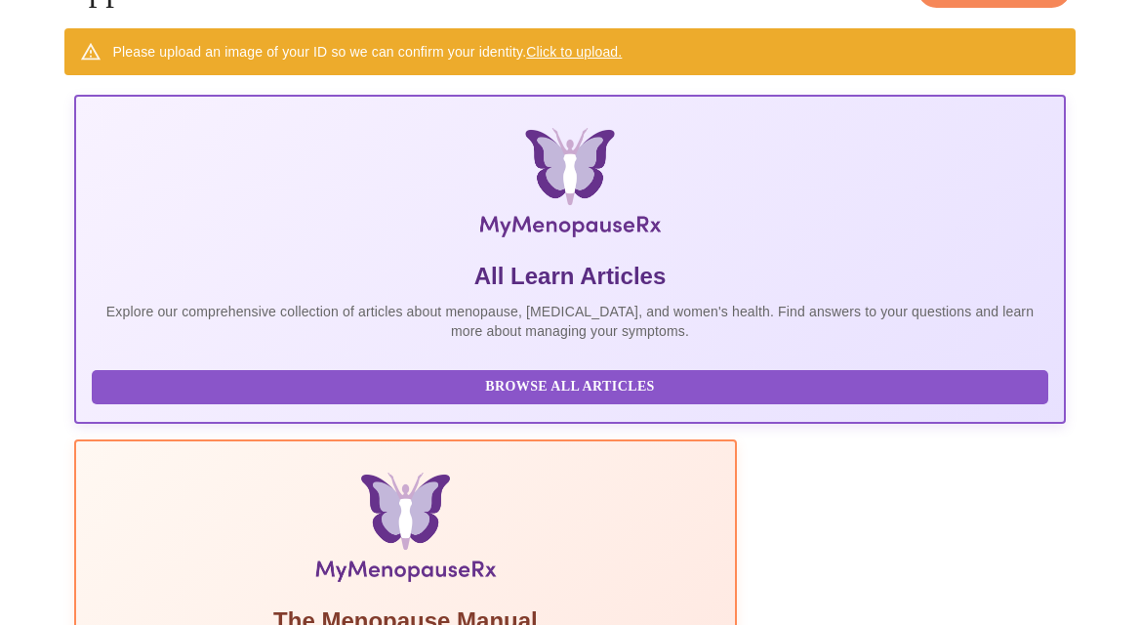
scroll to position [191, 0]
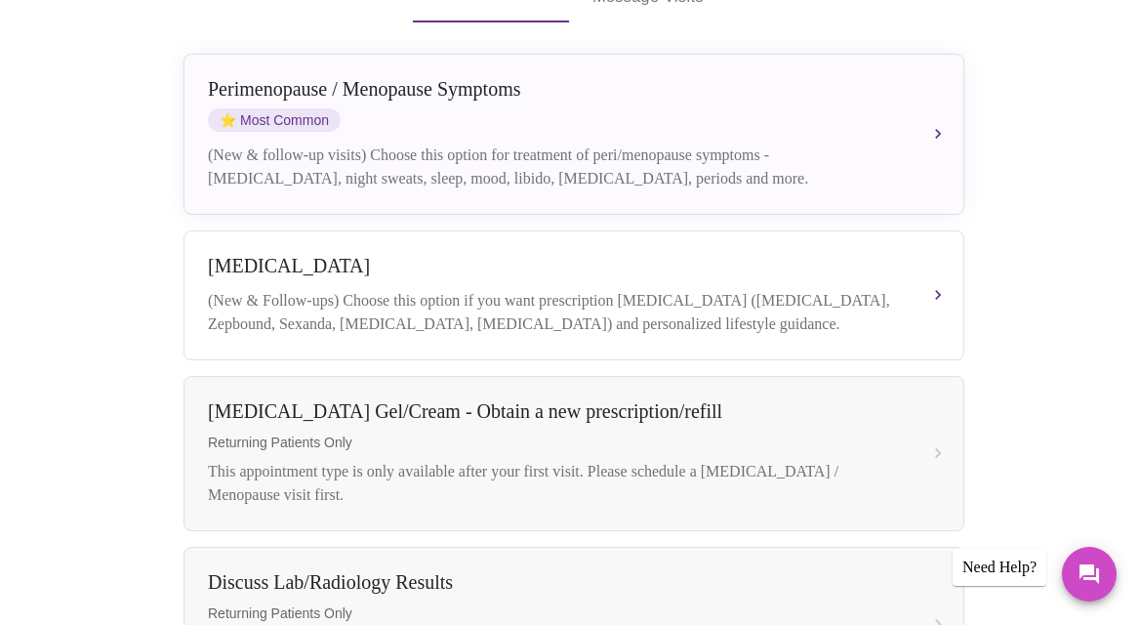
scroll to position [499, 0]
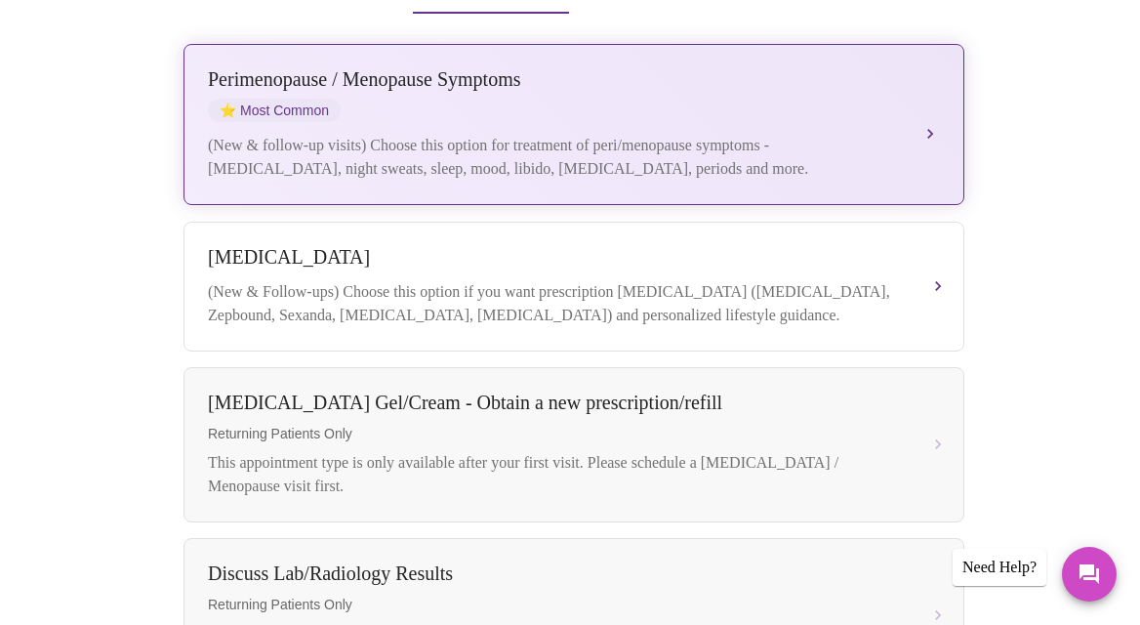
click at [305, 99] on span "⭐ Most Common" at bounding box center [274, 110] width 133 height 23
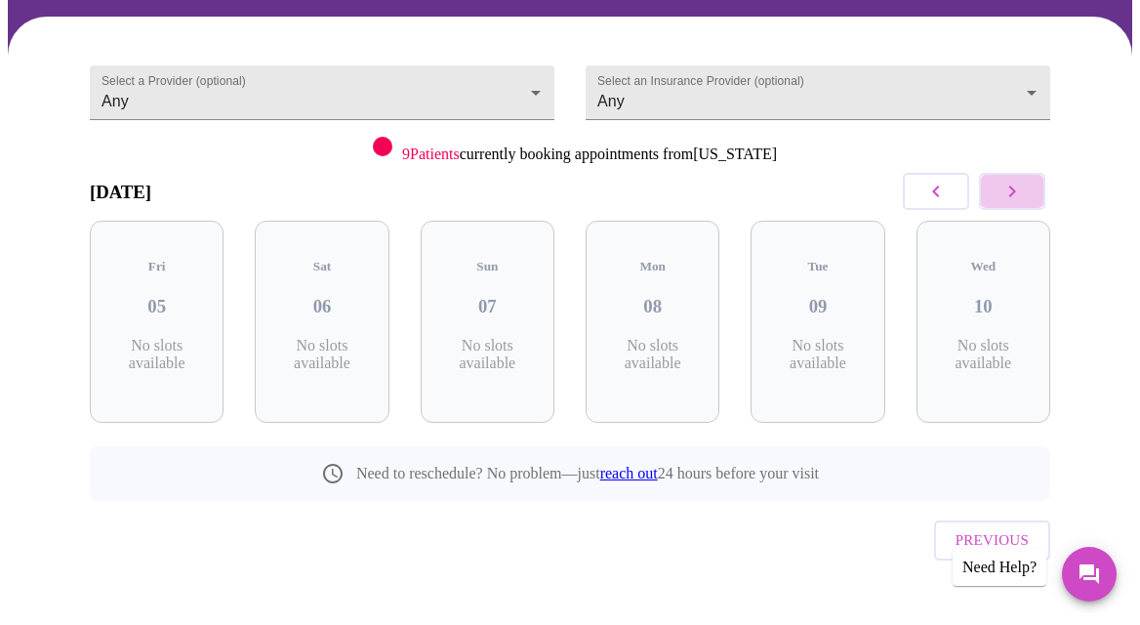
click at [1038, 187] on button "button" at bounding box center [1012, 191] width 66 height 37
click at [348, 296] on h3 "18" at bounding box center [321, 306] width 102 height 21
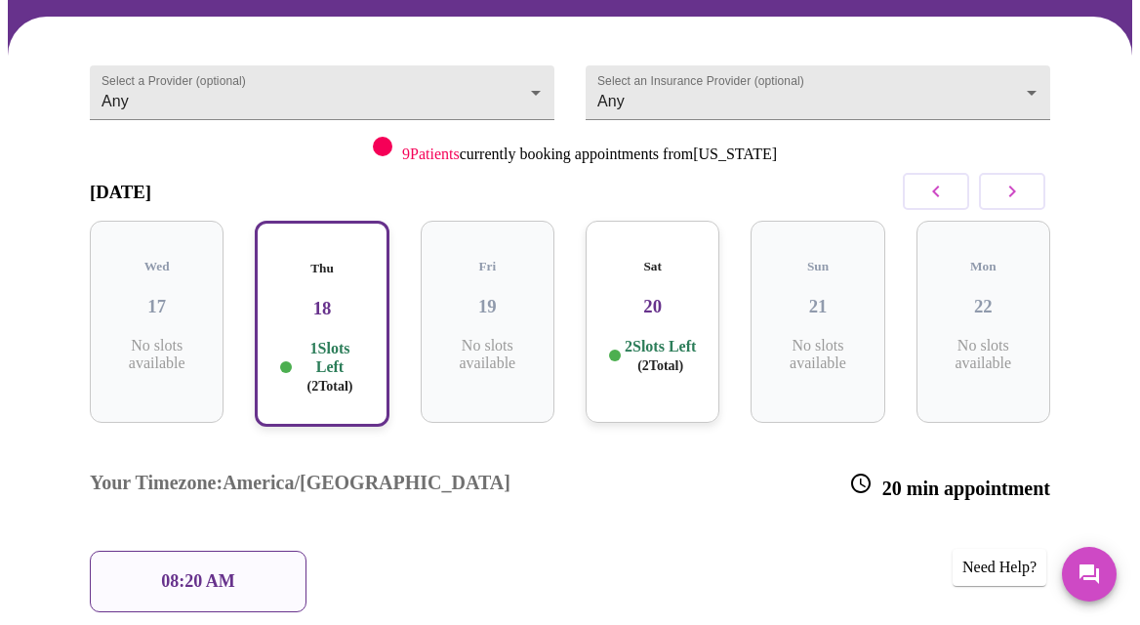
click at [682, 296] on h3 "20" at bounding box center [652, 306] width 102 height 21
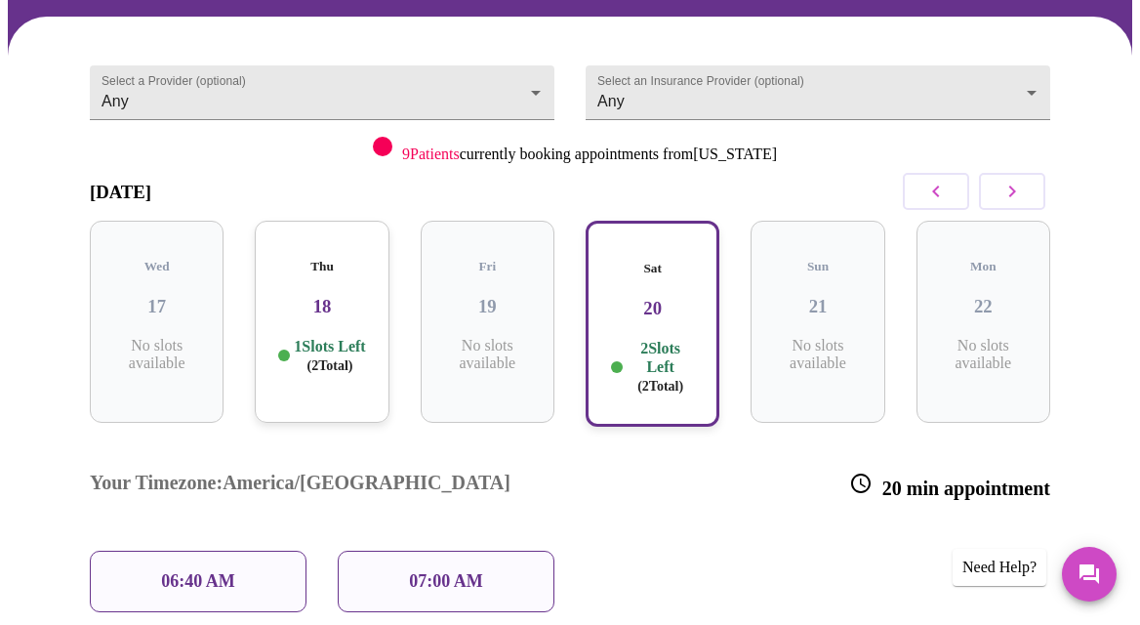
click at [221, 571] on p "06:40 AM" at bounding box center [198, 581] width 74 height 20
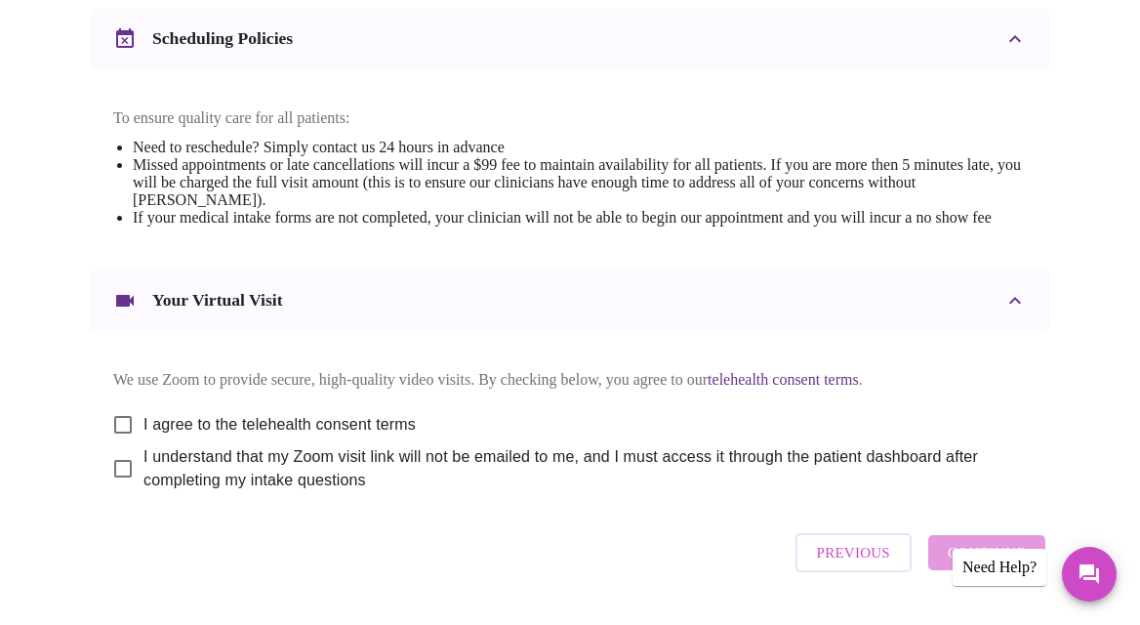
scroll to position [893, 0]
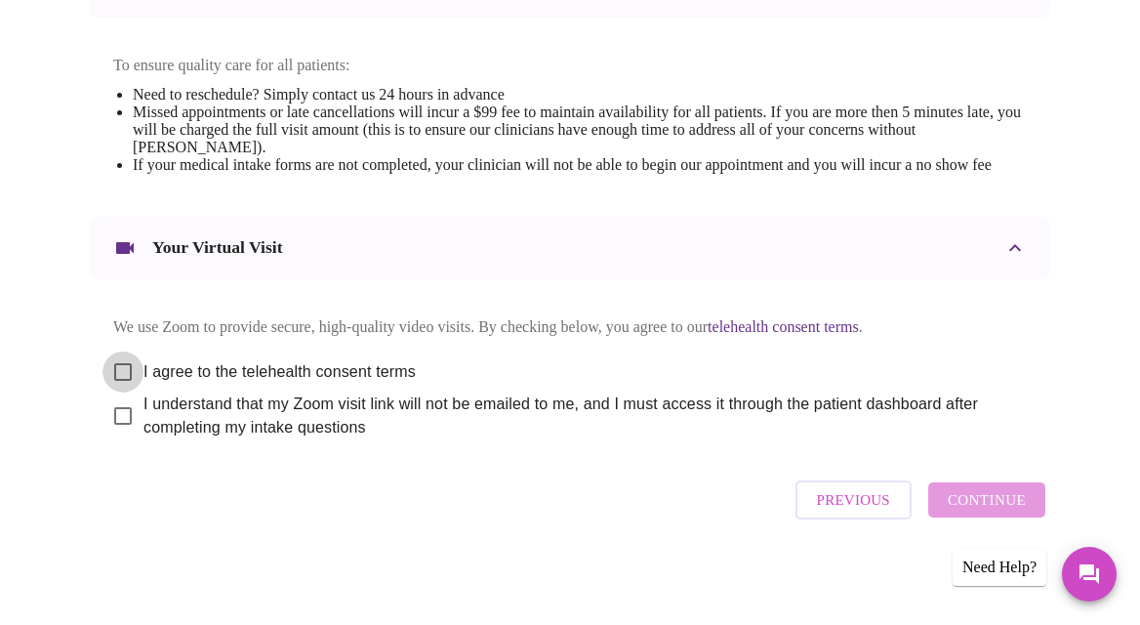
click at [117, 369] on input "I agree to the telehealth consent terms" at bounding box center [122, 371] width 41 height 41
checkbox input "true"
click at [116, 413] on input "I understand that my Zoom visit link will not be emailed to me, and I must acce…" at bounding box center [122, 415] width 41 height 41
checkbox input "true"
click at [996, 507] on span "Continue" at bounding box center [987, 499] width 78 height 25
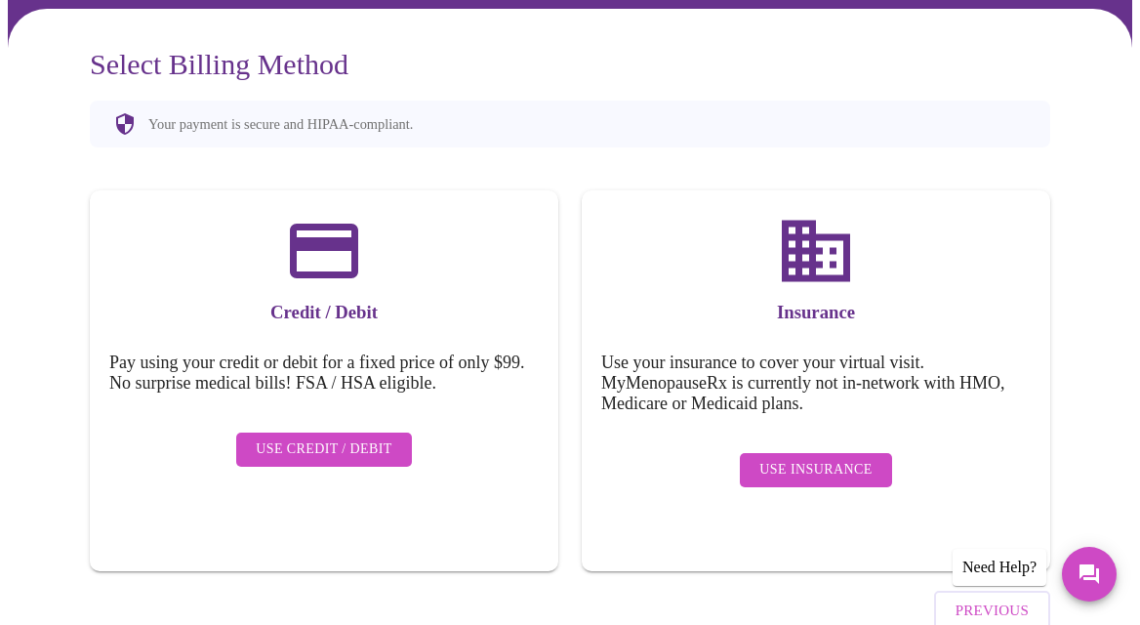
scroll to position [175, 0]
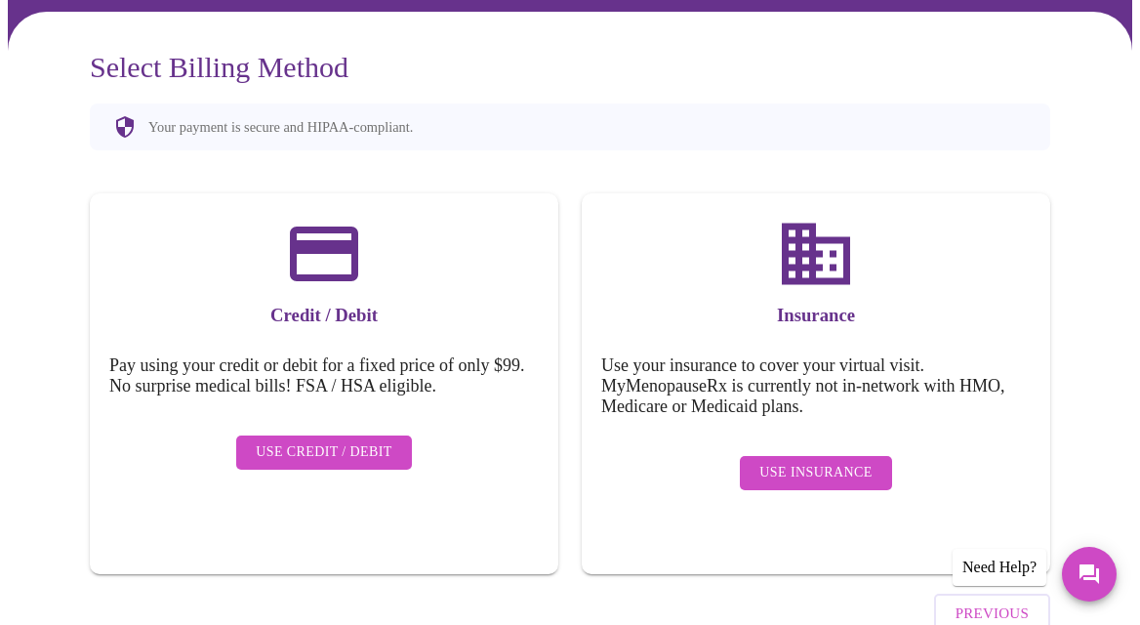
click at [290, 440] on span "Use Credit / Debit" at bounding box center [324, 452] width 137 height 24
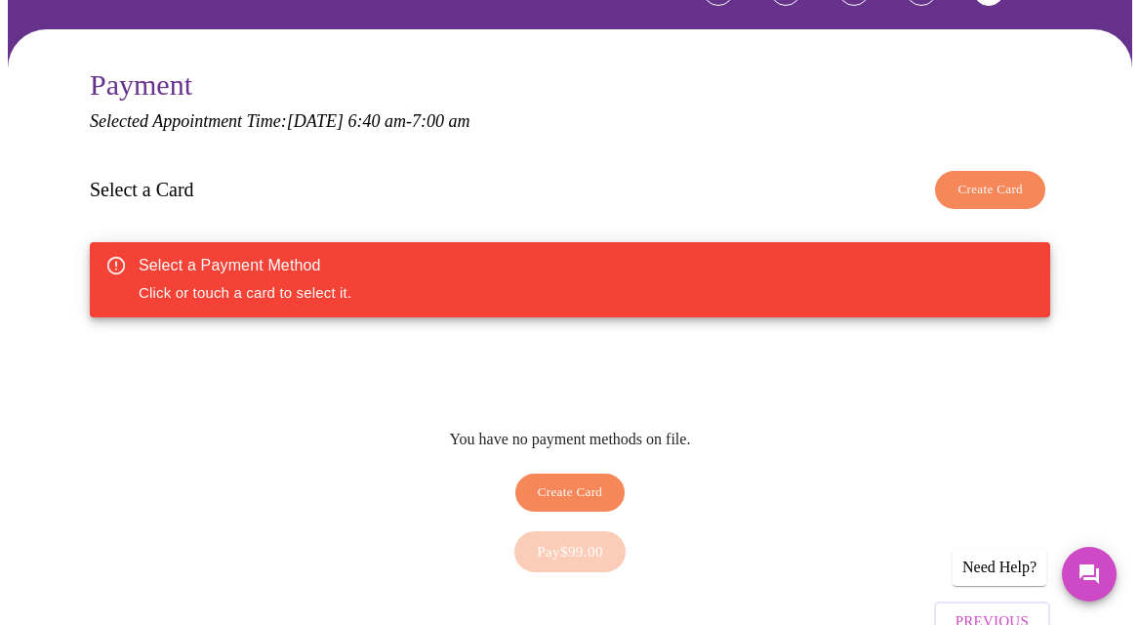
scroll to position [182, 0]
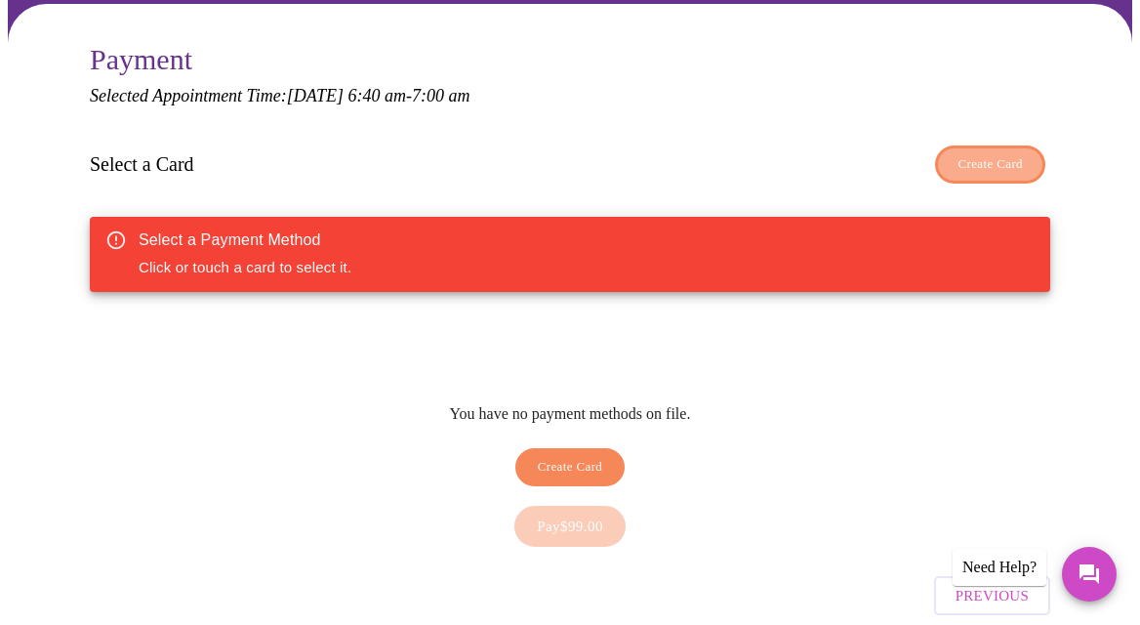
click at [1012, 164] on span "Create Card" at bounding box center [989, 164] width 65 height 22
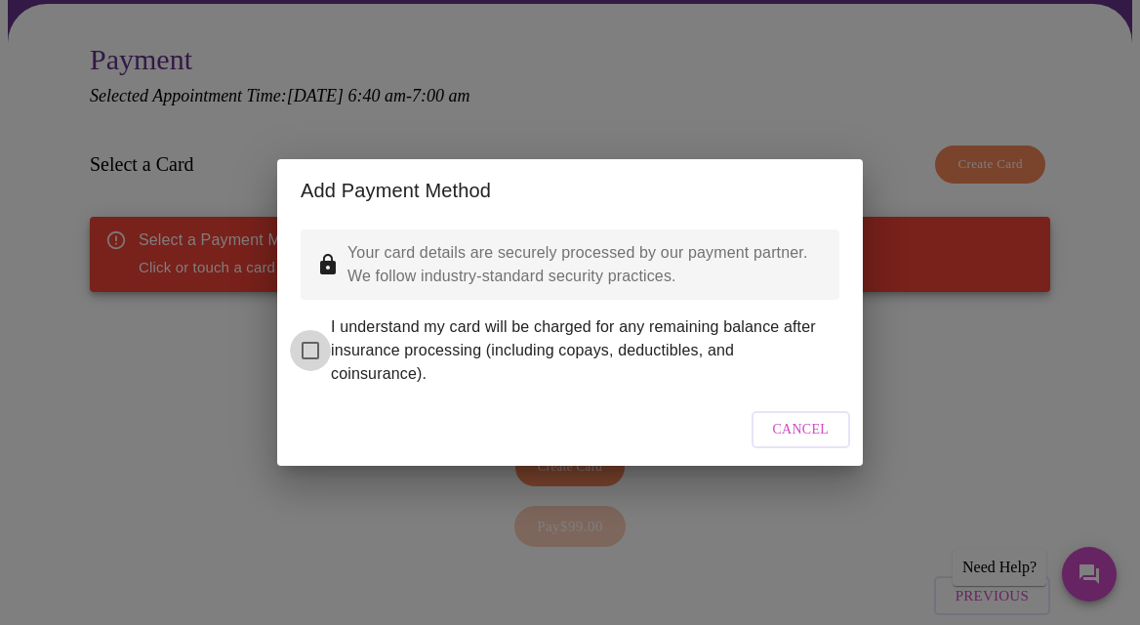
click at [312, 334] on input "I understand my card will be charged for any remaining balance after insurance …" at bounding box center [310, 350] width 41 height 41
checkbox input "true"
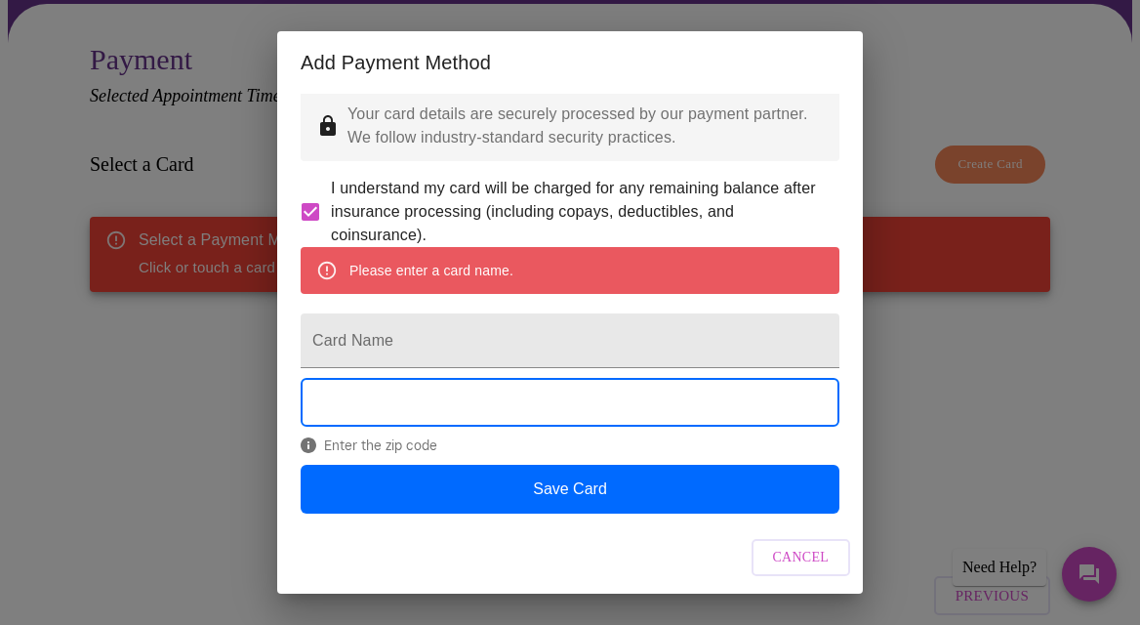
scroll to position [61, 0]
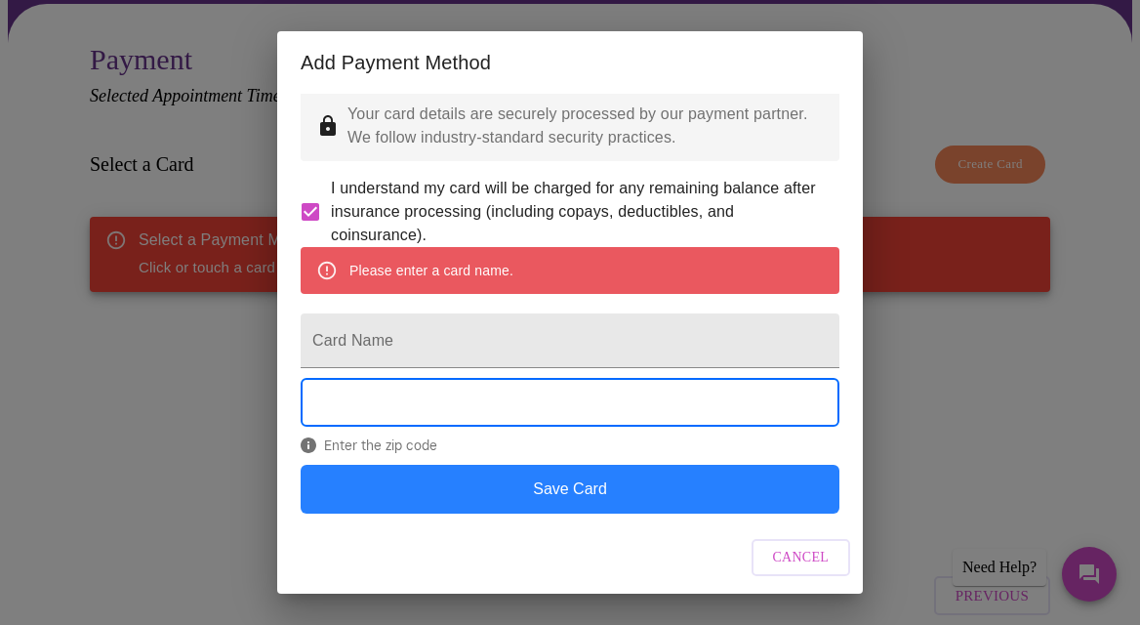
click at [596, 478] on button "Save Card" at bounding box center [570, 489] width 539 height 49
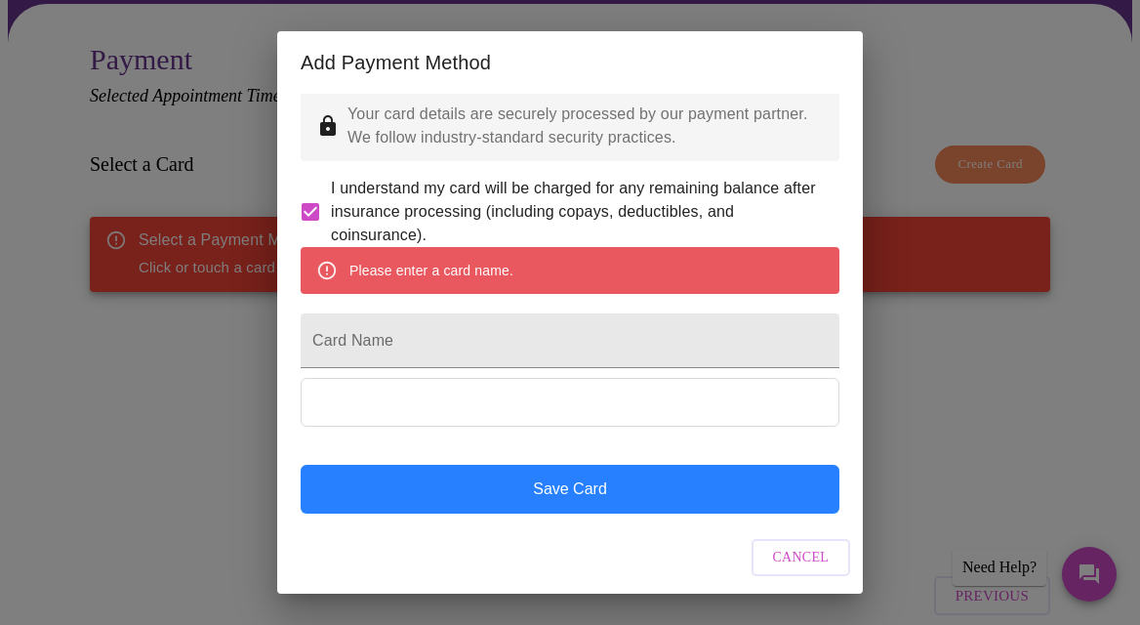
scroll to position [0, 0]
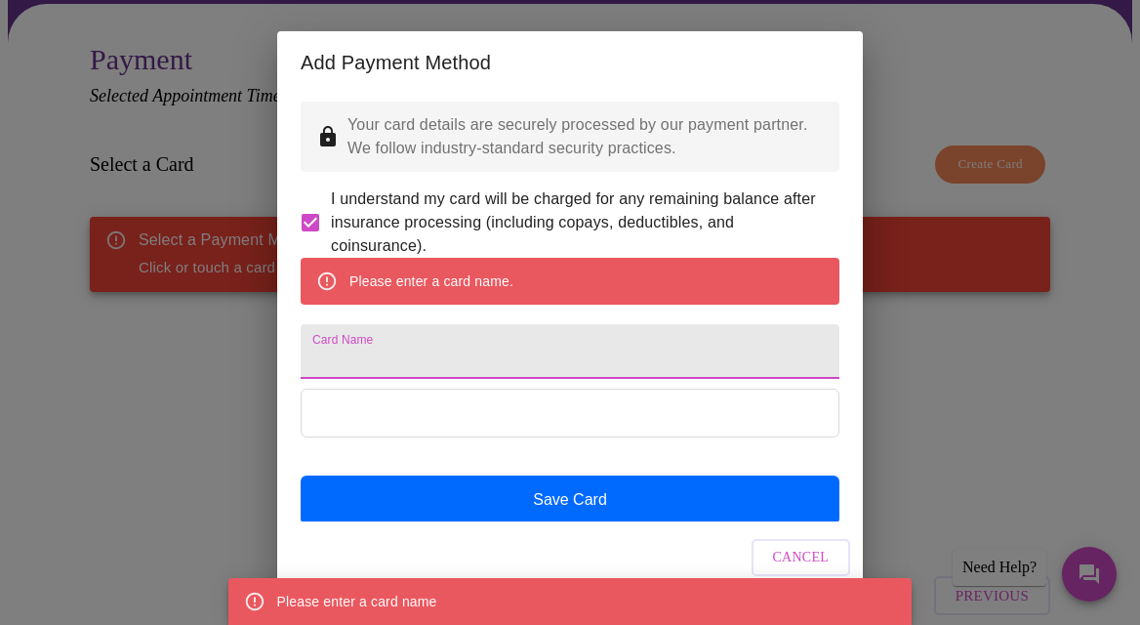
click at [470, 379] on input "Card Name" at bounding box center [570, 351] width 539 height 55
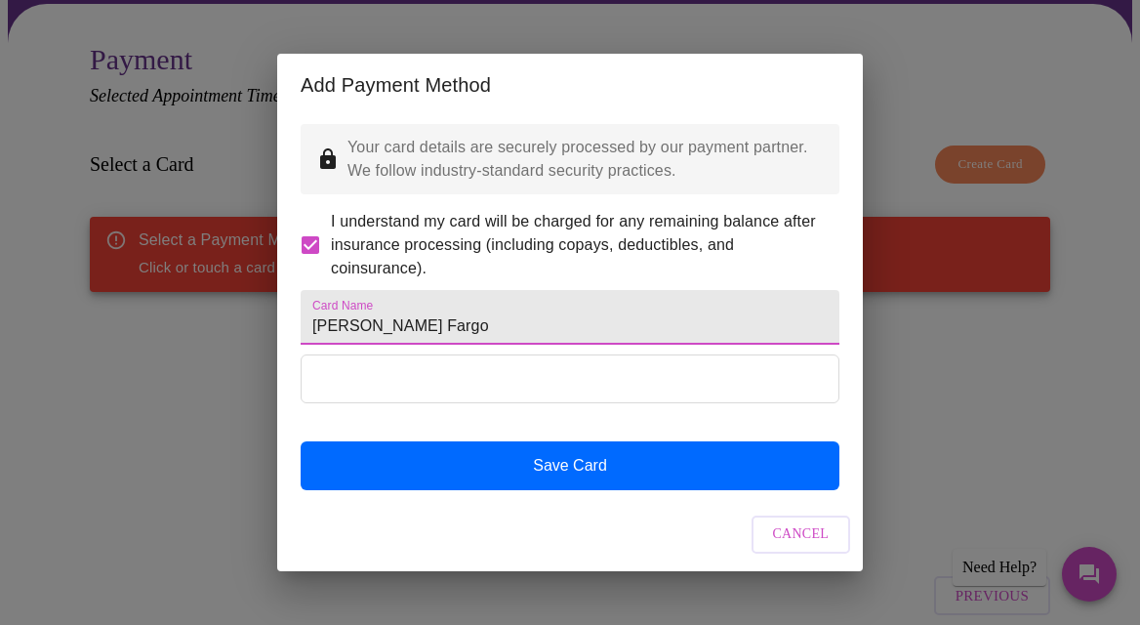
type input "wells Fargo"
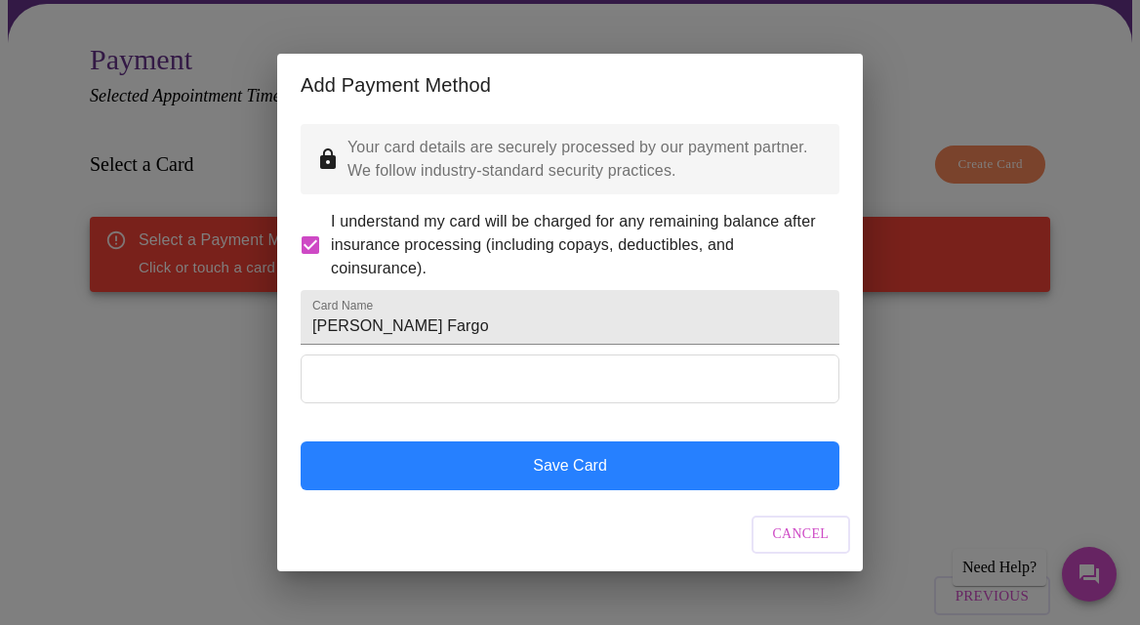
click at [573, 482] on button "Save Card" at bounding box center [570, 465] width 539 height 49
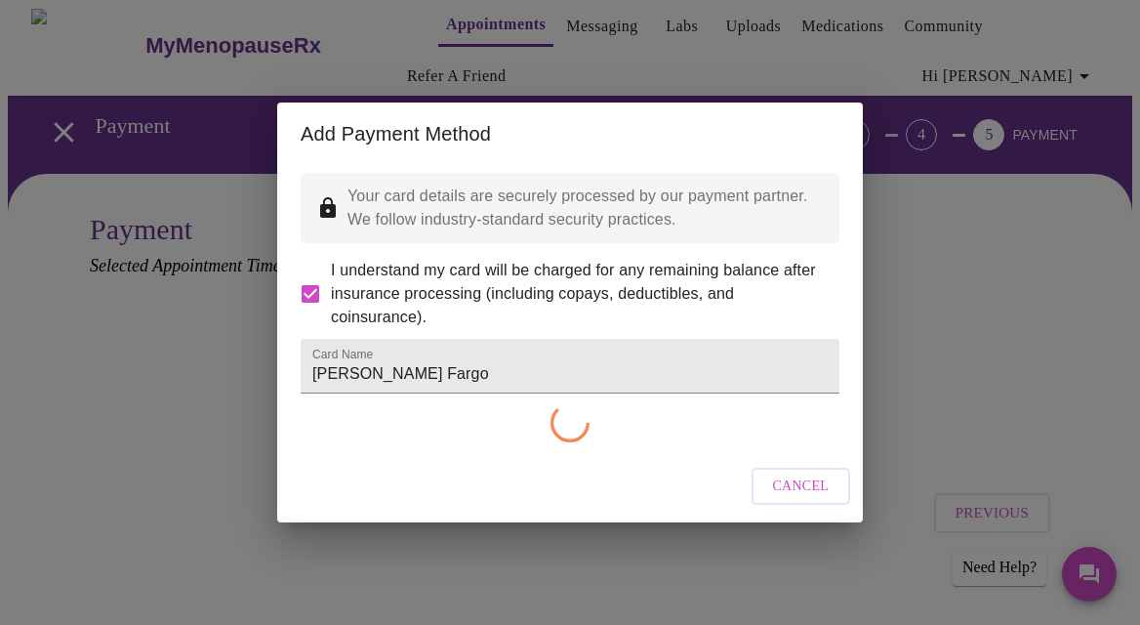
checkbox input "false"
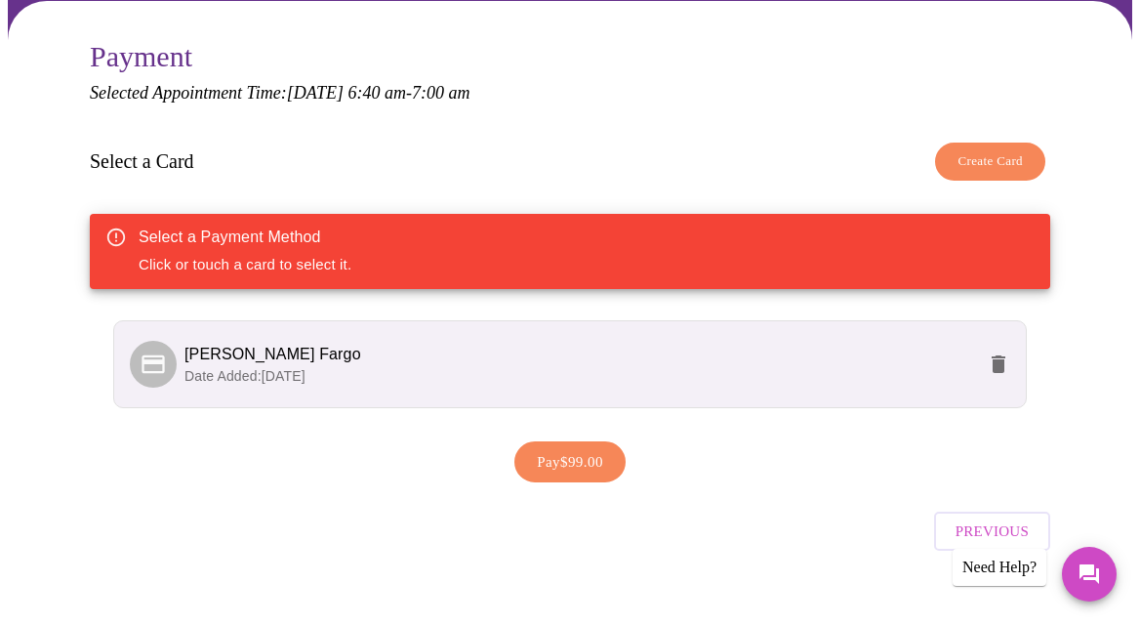
scroll to position [201, 0]
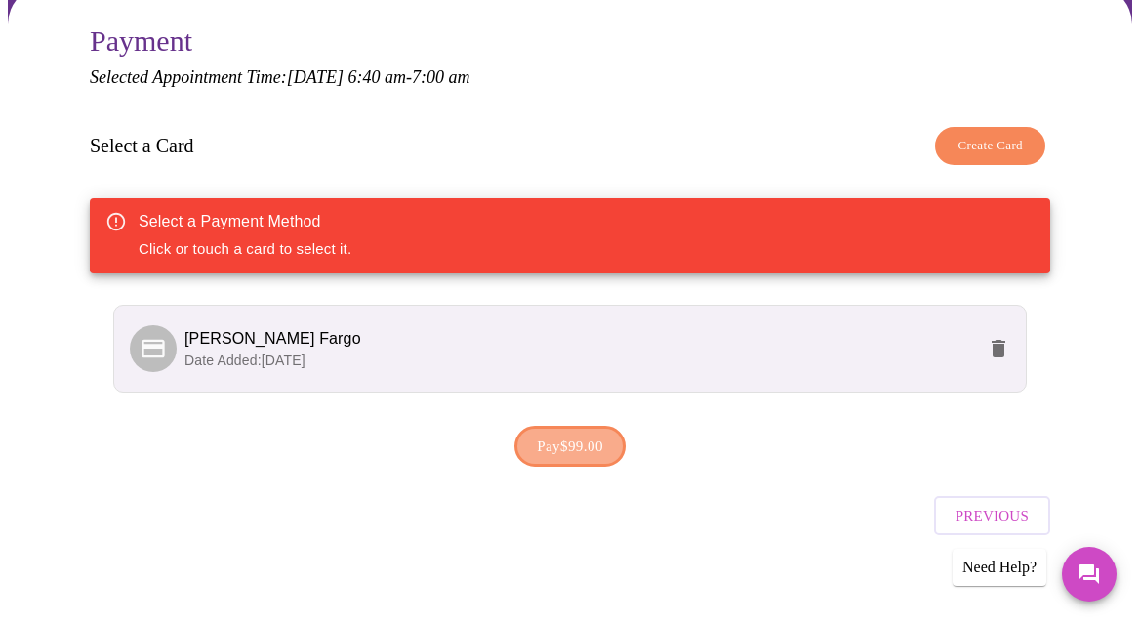
click at [560, 443] on span "Pay $99.00" at bounding box center [570, 445] width 66 height 25
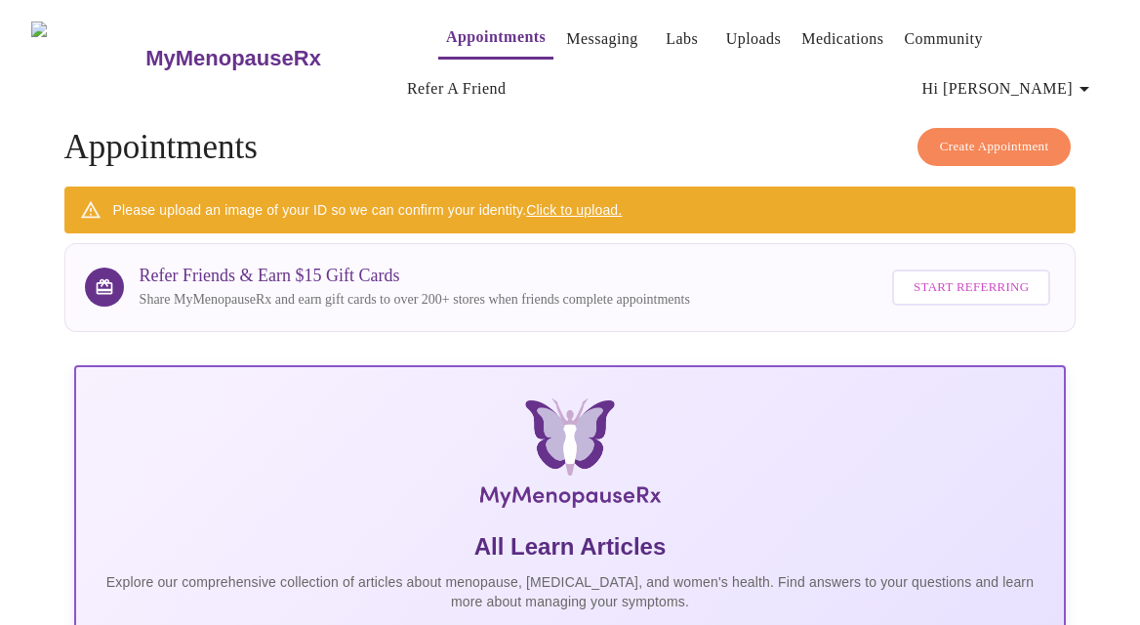
click at [576, 202] on link "Click to upload." at bounding box center [574, 210] width 96 height 16
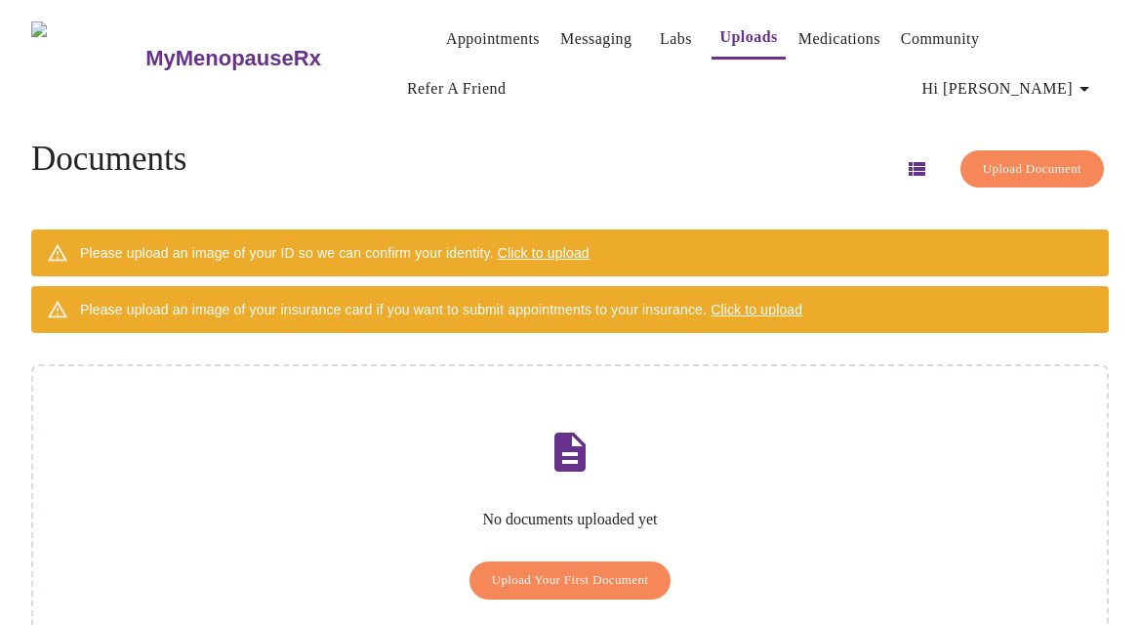
click at [596, 569] on span "Upload Your First Document" at bounding box center [570, 580] width 157 height 22
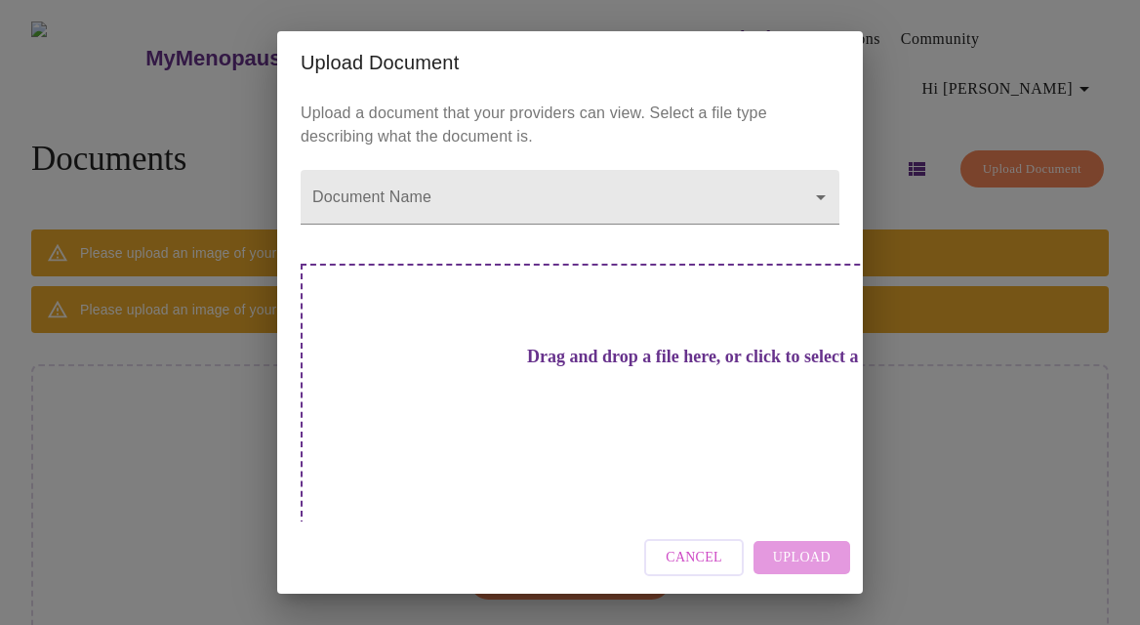
click at [534, 367] on h3 "Drag and drop a file here, or click to select a file" at bounding box center [706, 356] width 539 height 20
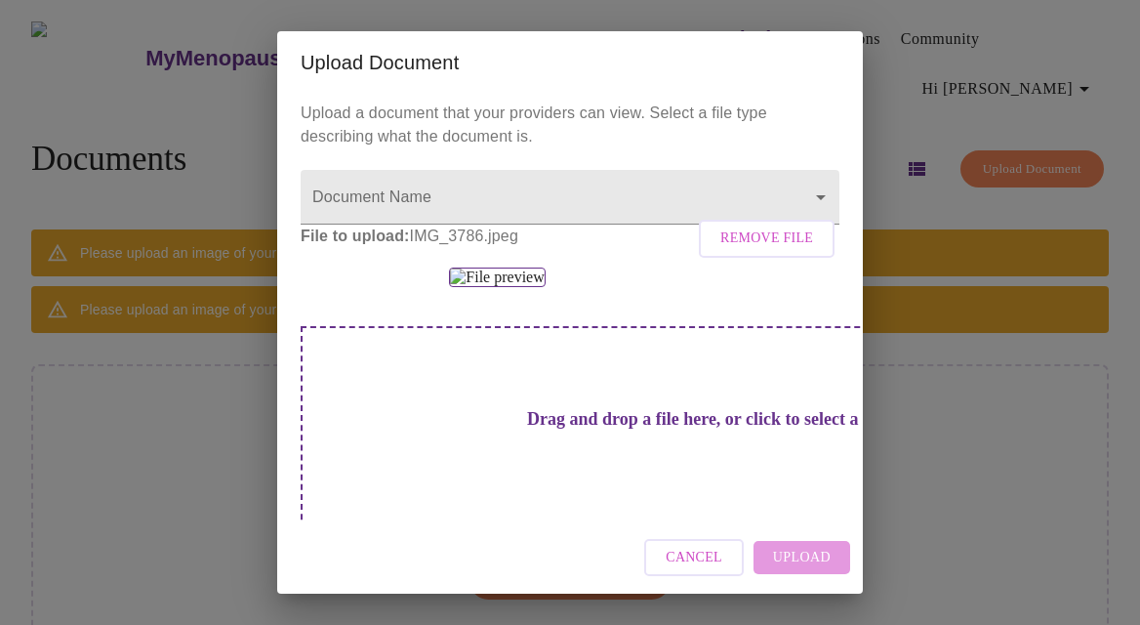
click at [789, 559] on div "Cancel Upload" at bounding box center [570, 557] width 586 height 73
click at [791, 555] on div "Cancel Upload" at bounding box center [570, 557] width 586 height 73
click at [550, 190] on body "MyMenopauseRx Appointments Messaging Labs Uploads Medications Community Refer a…" at bounding box center [570, 356] width 1124 height 697
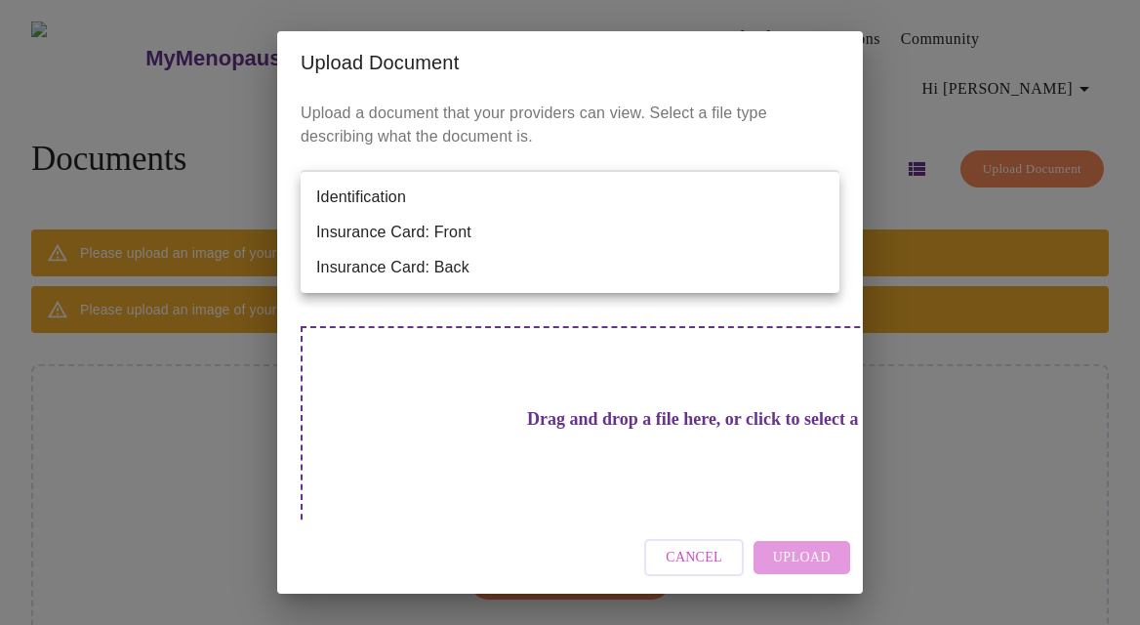
click at [381, 191] on li "Identification" at bounding box center [570, 197] width 539 height 35
type input "Identification"
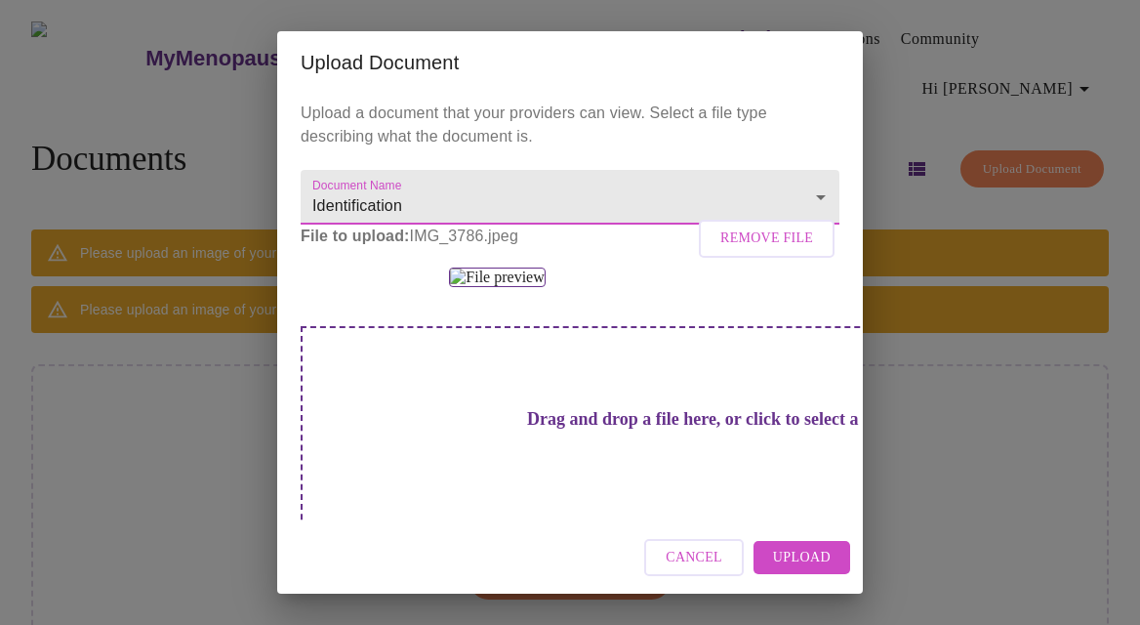
click at [799, 559] on span "Upload" at bounding box center [802, 558] width 58 height 24
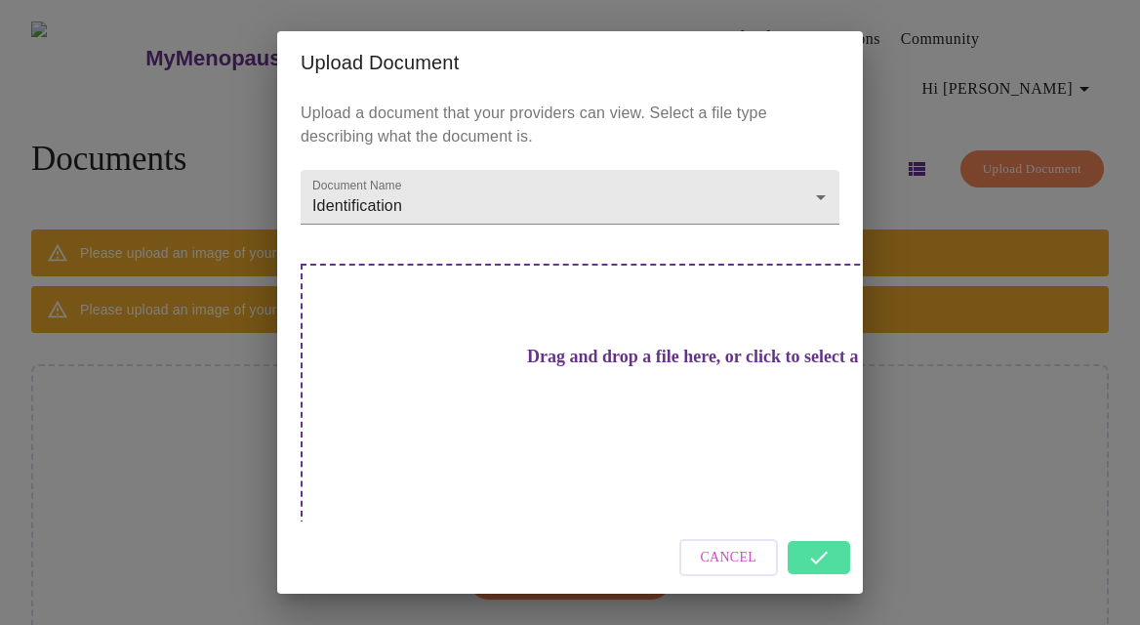
click at [818, 534] on div "Cancel" at bounding box center [570, 557] width 586 height 73
